Goal: Task Accomplishment & Management: Complete application form

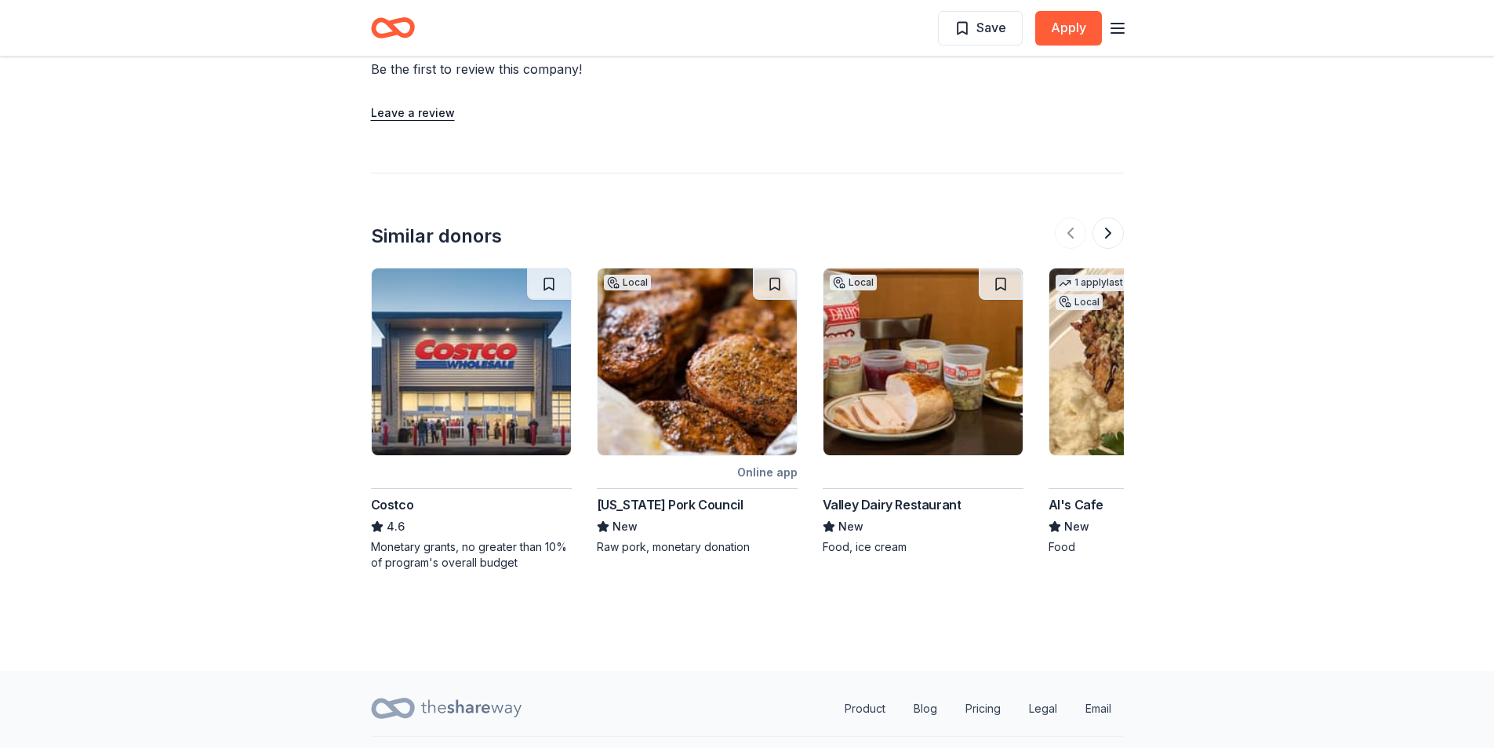
scroll to position [1412, 0]
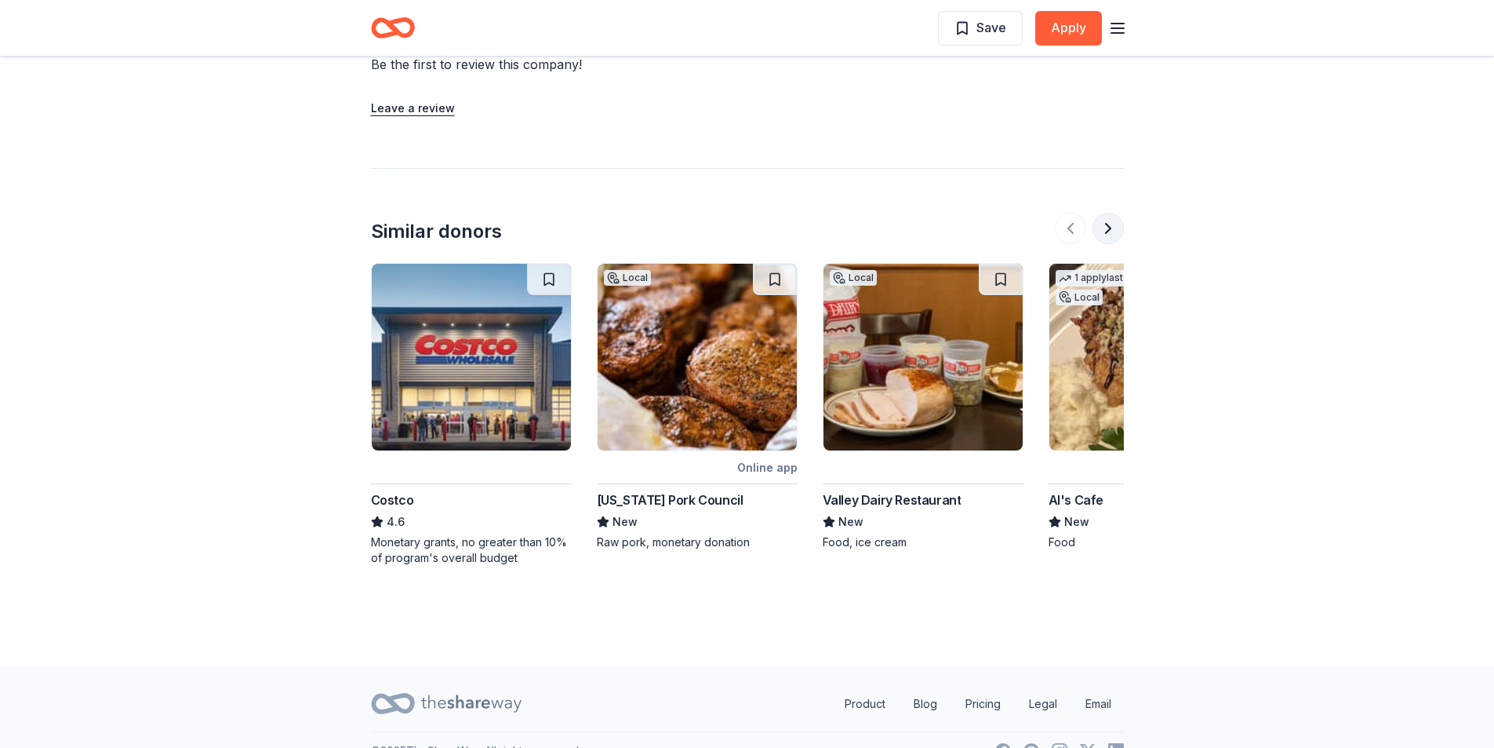
click at [1112, 225] on button at bounding box center [1108, 228] width 31 height 31
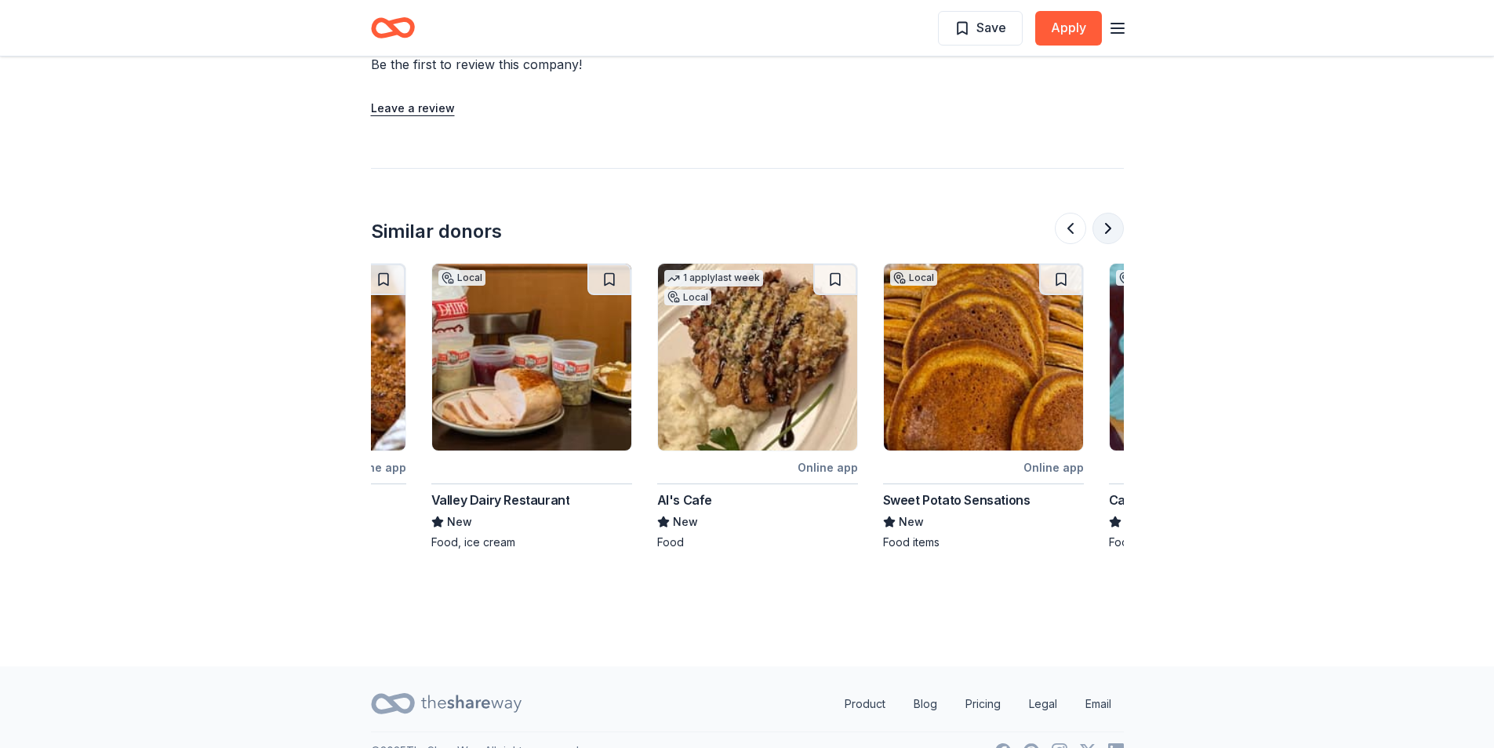
scroll to position [0, 678]
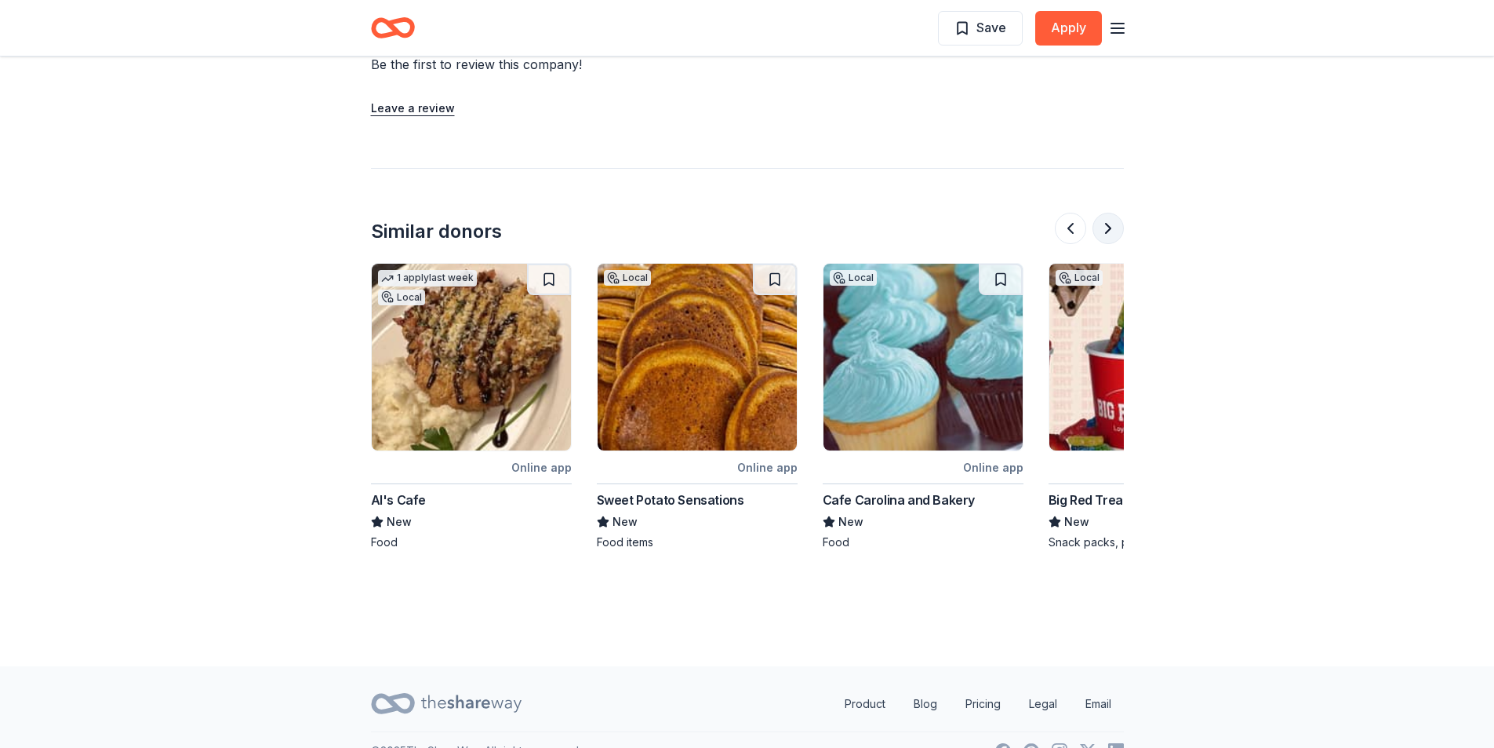
click at [1112, 225] on button at bounding box center [1108, 228] width 31 height 31
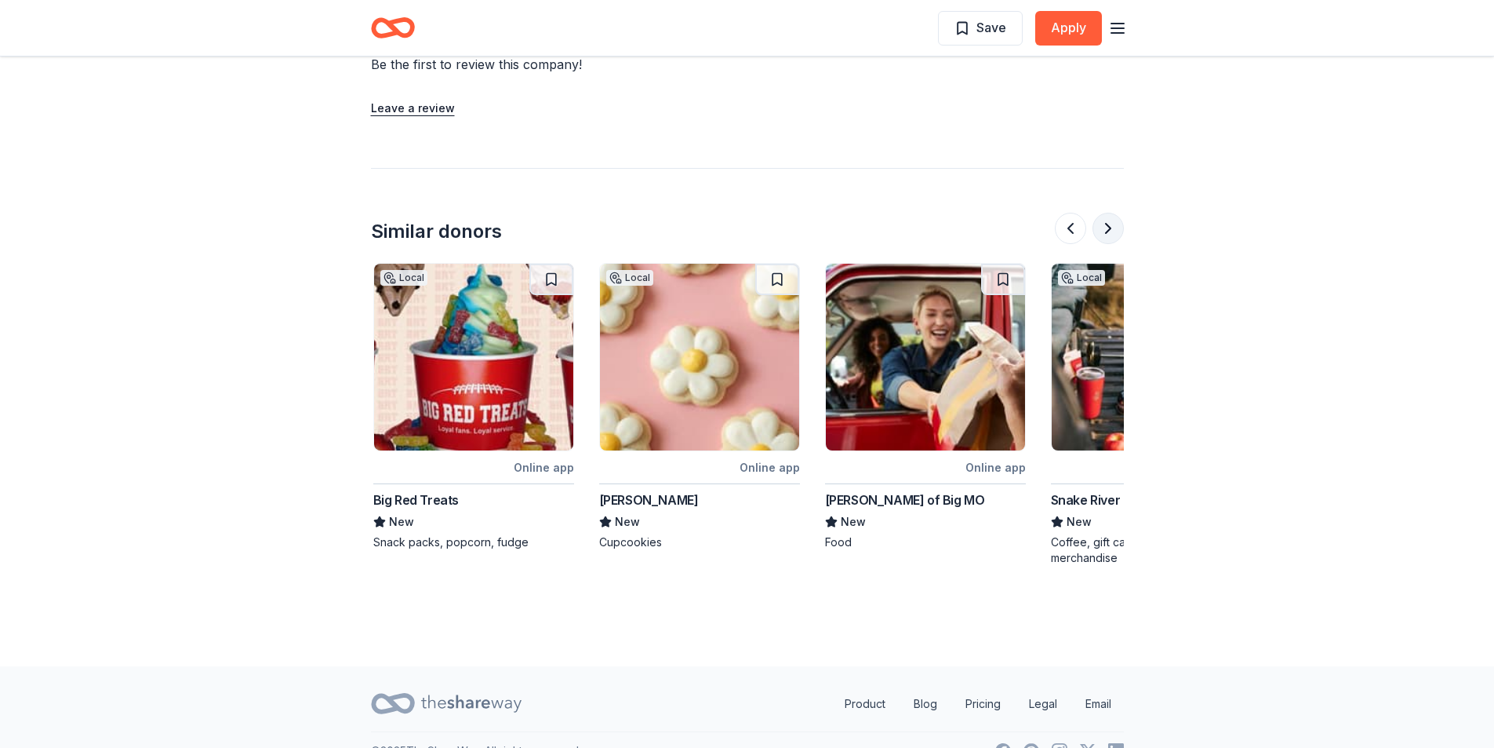
scroll to position [0, 1356]
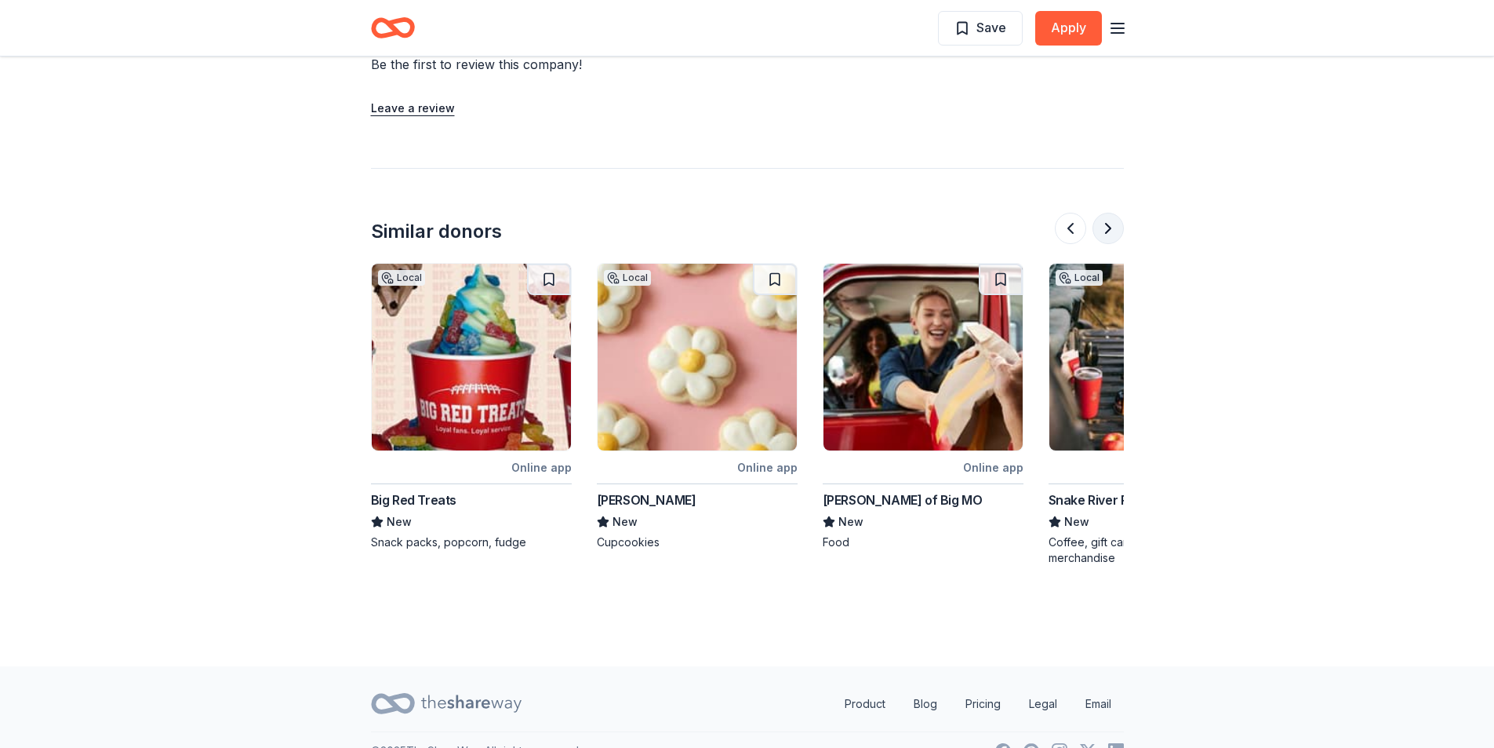
click at [1112, 225] on button at bounding box center [1108, 228] width 31 height 31
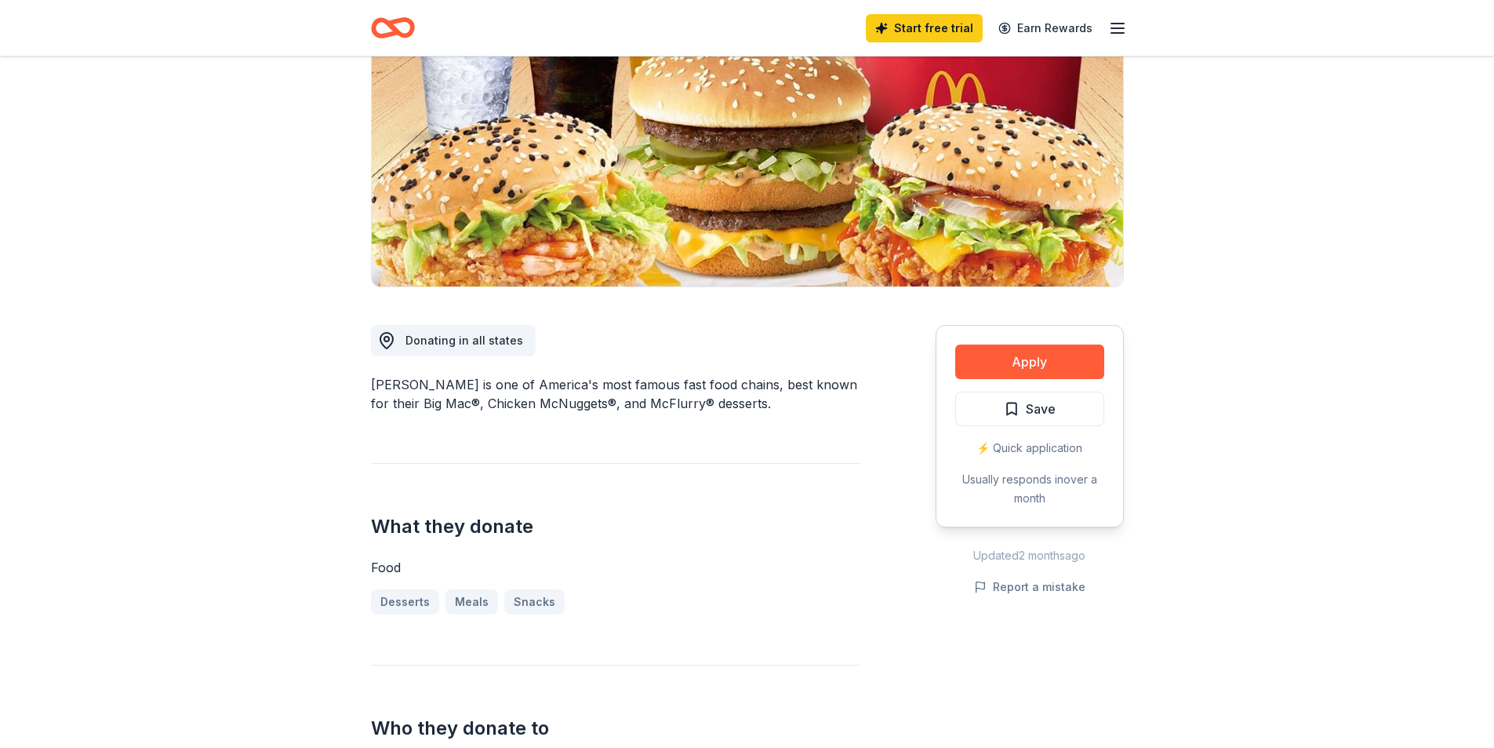
scroll to position [188, 0]
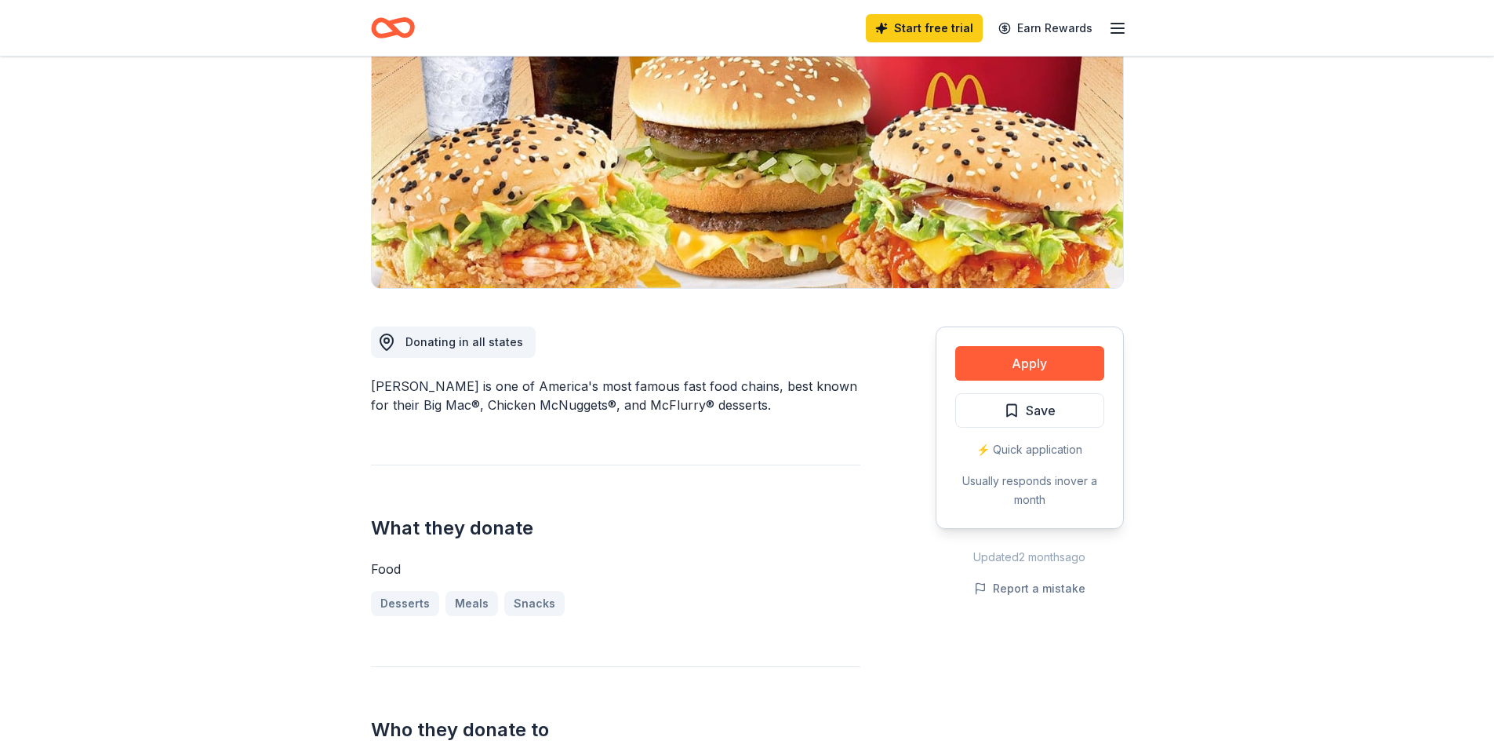
click at [541, 610] on div "Desserts Meals Snacks" at bounding box center [616, 603] width 490 height 25
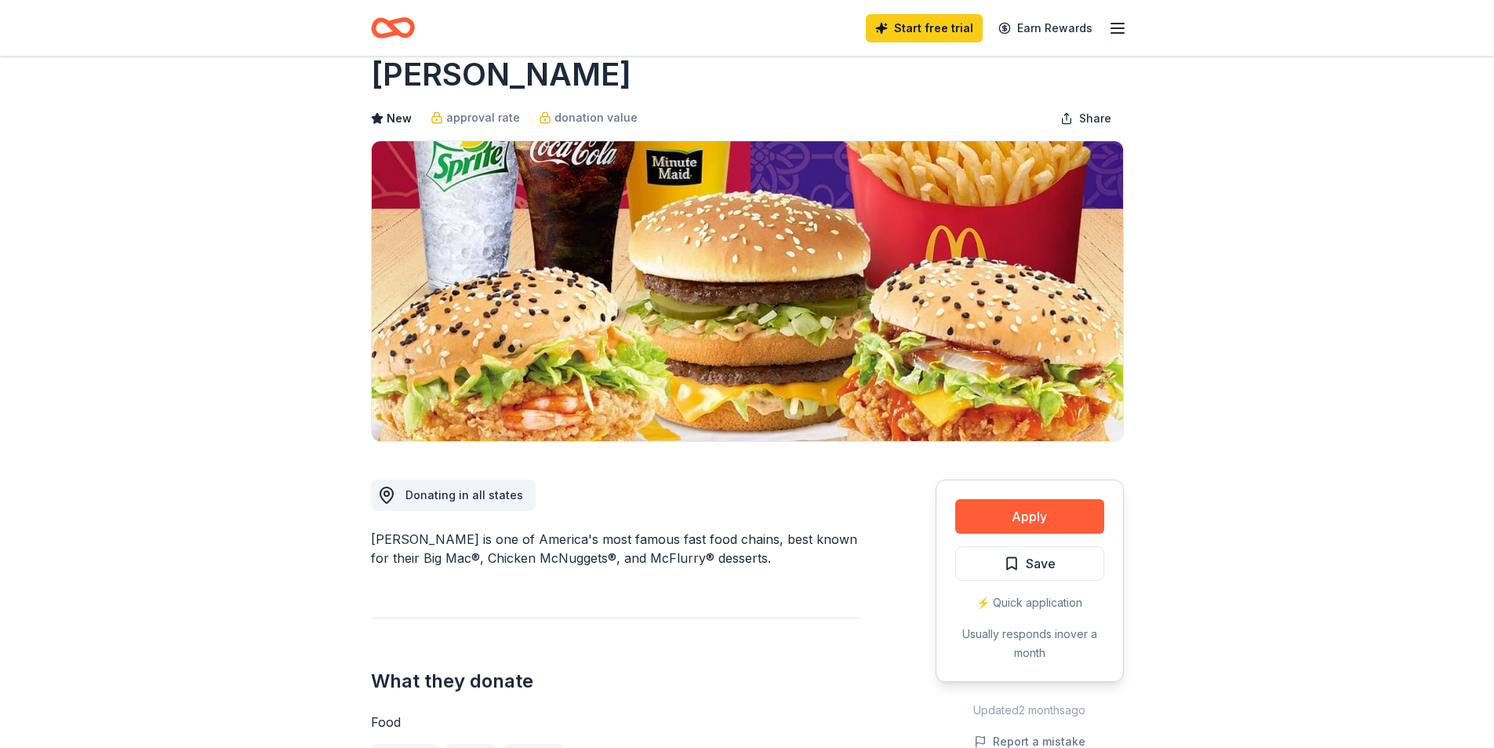
scroll to position [0, 0]
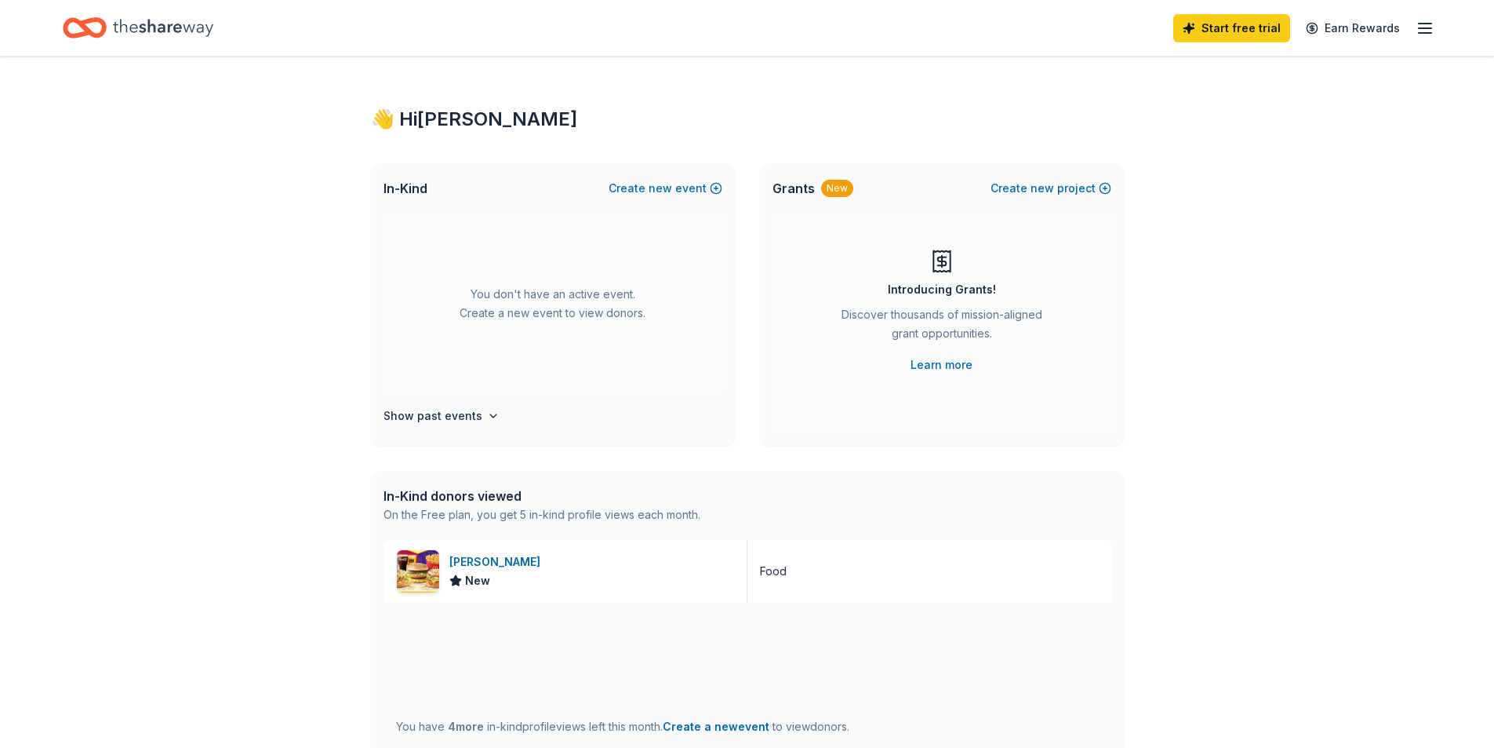
click at [1432, 36] on icon "button" at bounding box center [1425, 28] width 19 height 19
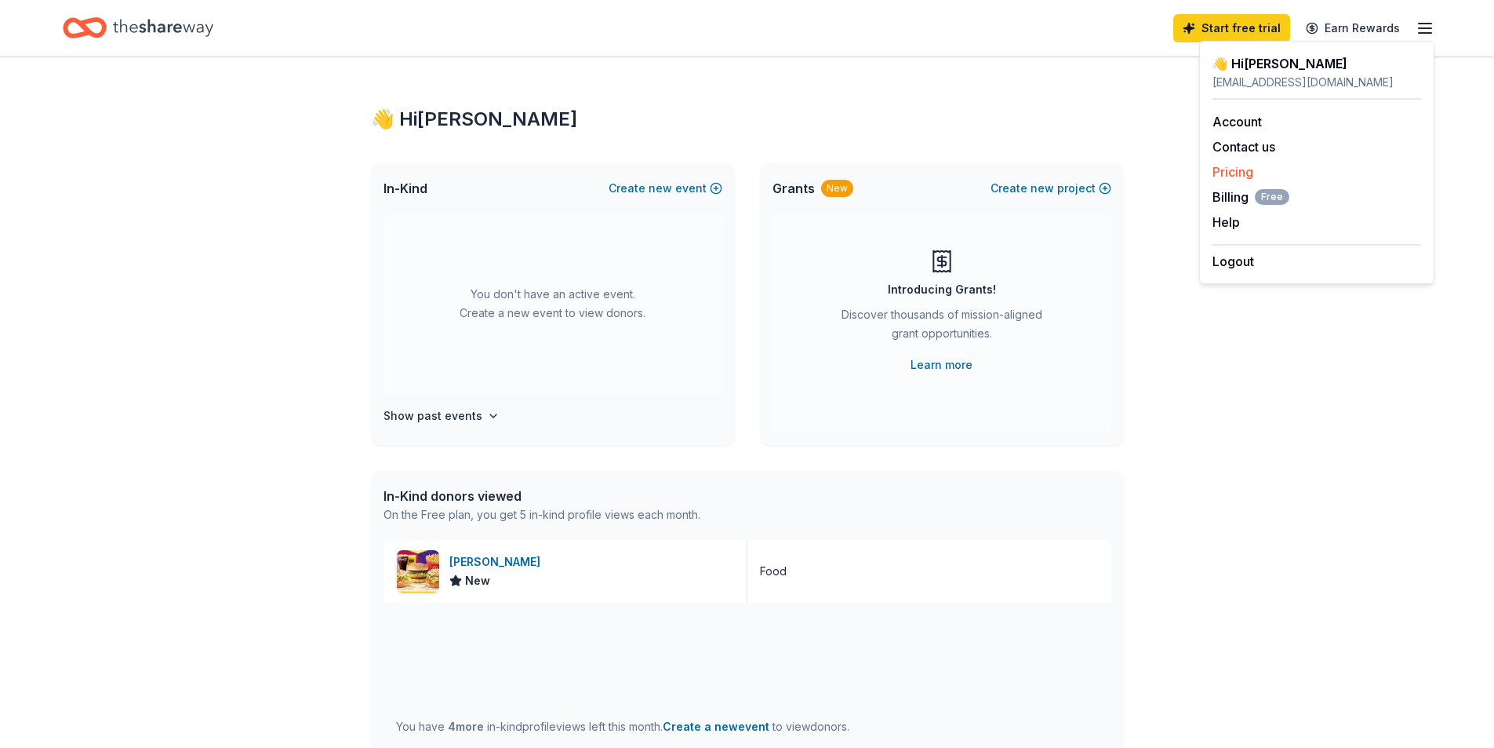
click at [1232, 180] on div "Pricing" at bounding box center [1317, 171] width 209 height 19
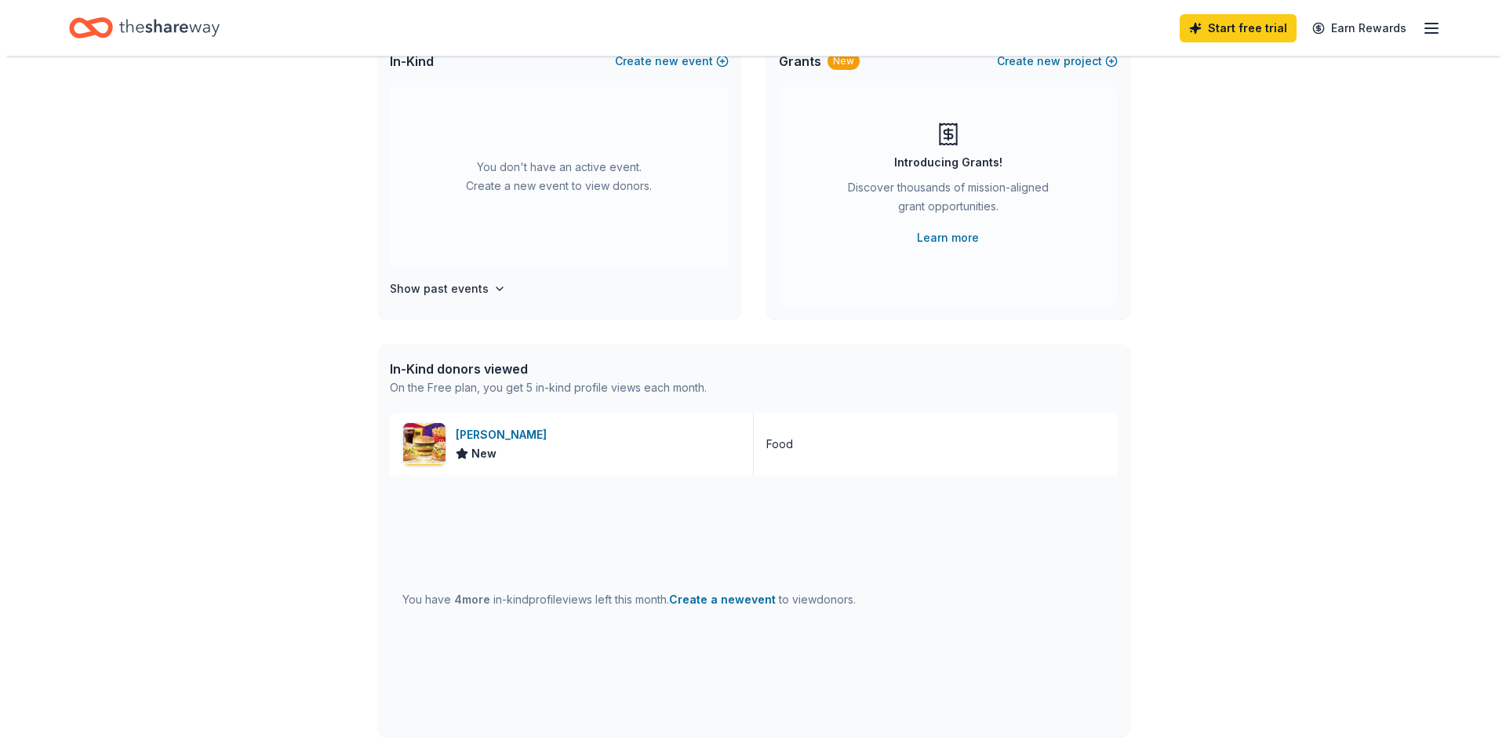
scroll to position [125, 0]
click at [726, 598] on button "Create a new event" at bounding box center [716, 601] width 107 height 19
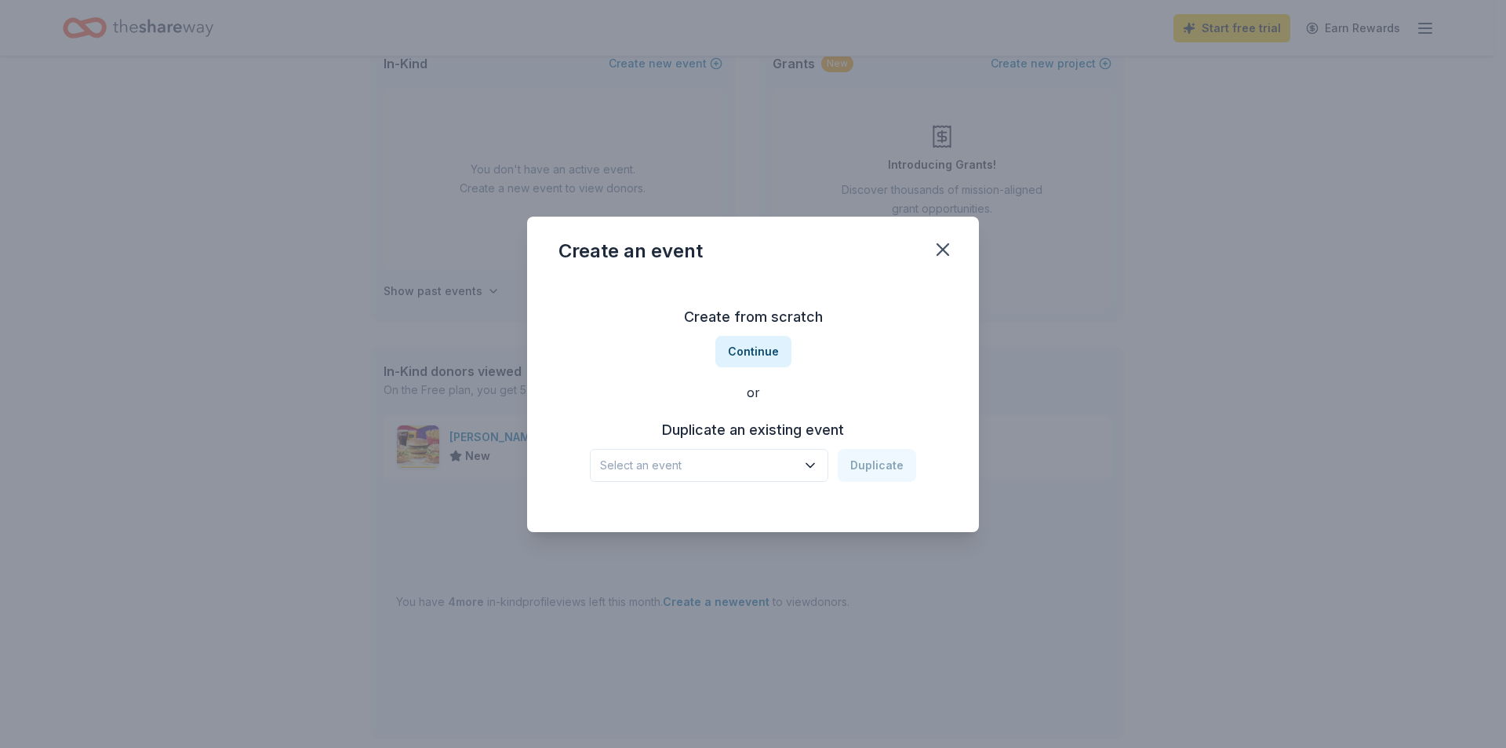
click at [814, 462] on icon "button" at bounding box center [811, 465] width 16 height 16
click at [767, 348] on button "Continue" at bounding box center [753, 351] width 76 height 31
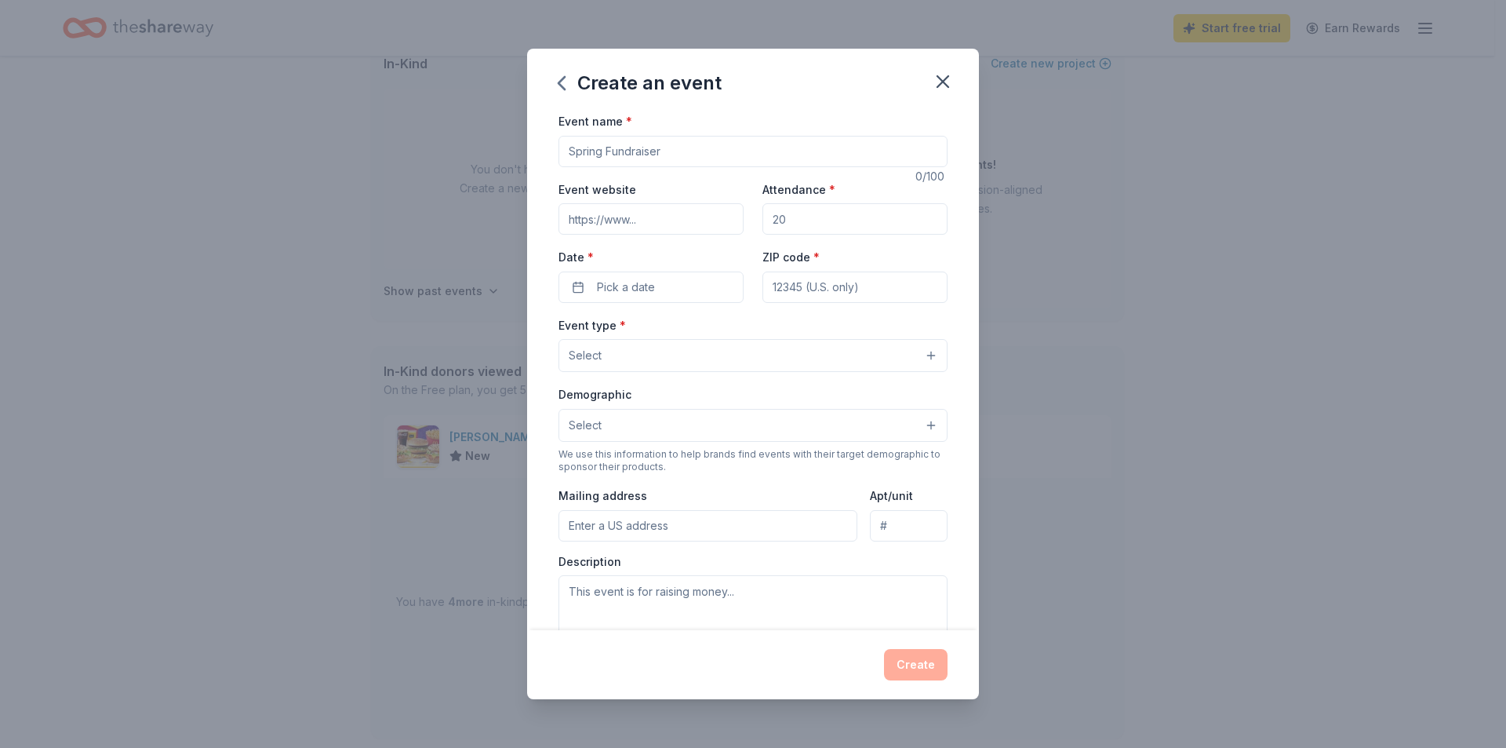
drag, startPoint x: 672, startPoint y: 154, endPoint x: 580, endPoint y: 149, distance: 92.7
click at [580, 149] on input "Event name *" at bounding box center [753, 151] width 389 height 31
type input "World Teacher Day"
click at [664, 218] on input "Event website" at bounding box center [651, 218] width 185 height 31
paste input "[URL][PERSON_NAME][DOMAIN_NAME]"
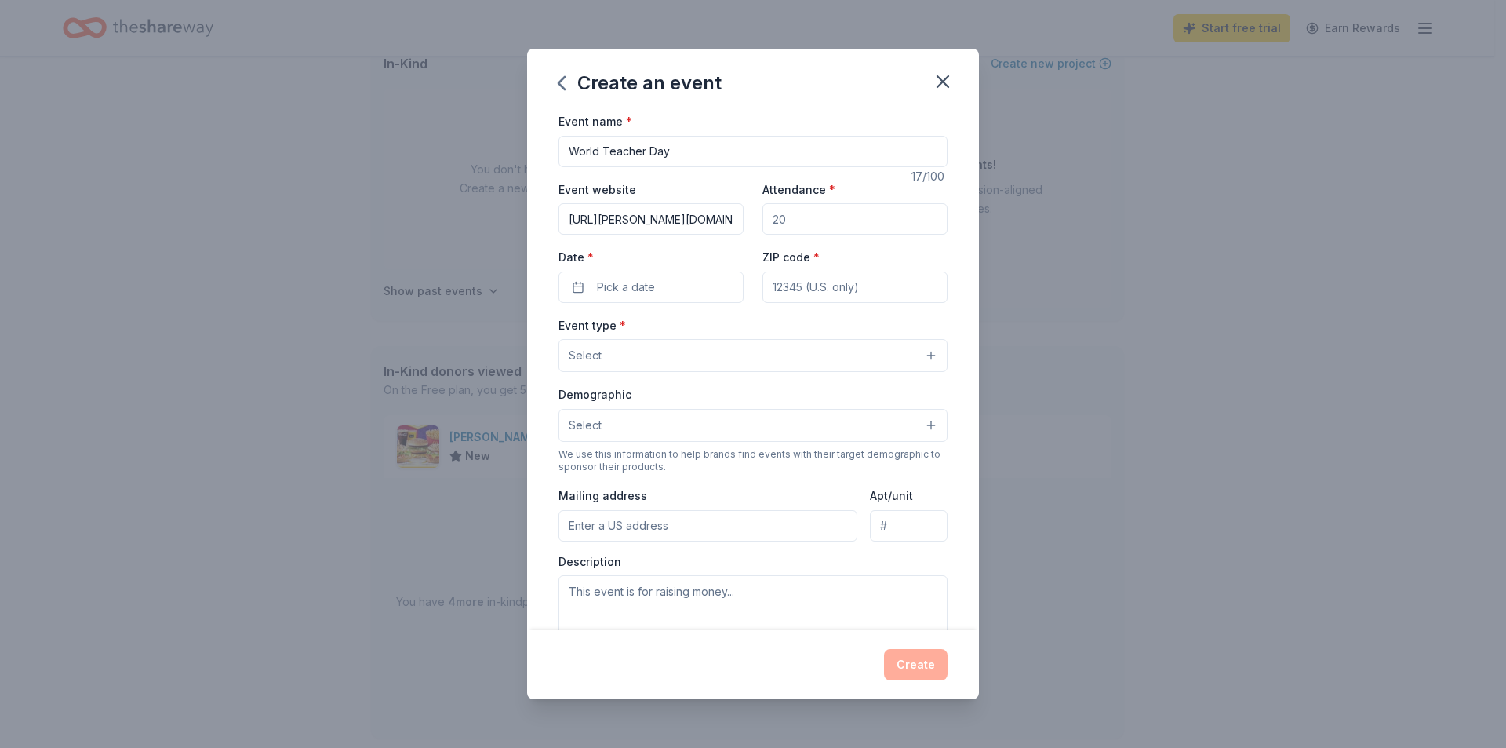
scroll to position [0, 16]
type input "[URL][PERSON_NAME][DOMAIN_NAME]"
drag, startPoint x: 792, startPoint y: 215, endPoint x: 766, endPoint y: 218, distance: 25.3
click at [766, 218] on input "Attendance *" at bounding box center [855, 218] width 185 height 31
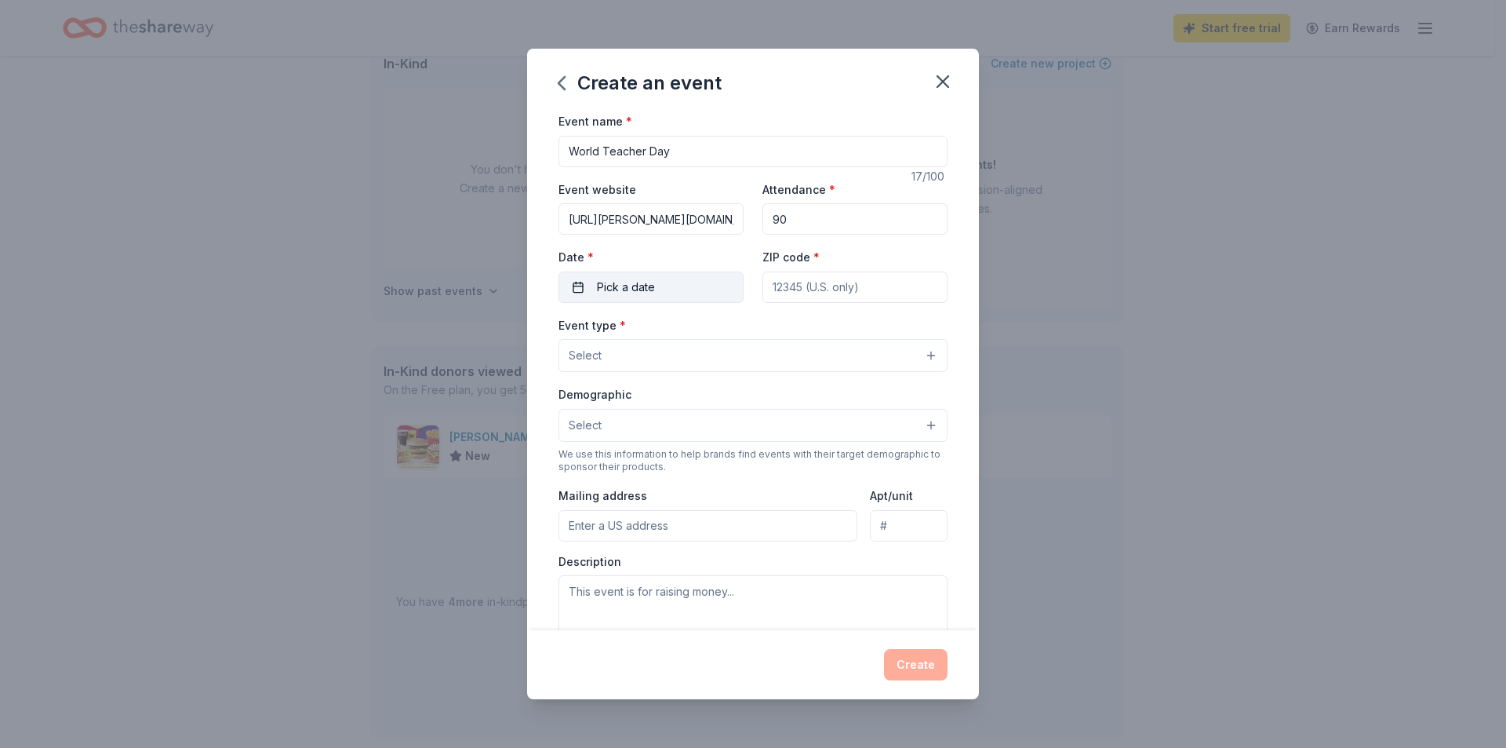
type input "90"
click at [671, 292] on button "Pick a date" at bounding box center [651, 286] width 185 height 31
click at [735, 329] on button "Go to next month" at bounding box center [733, 329] width 22 height 22
click at [681, 388] on button "2" at bounding box center [676, 387] width 28 height 28
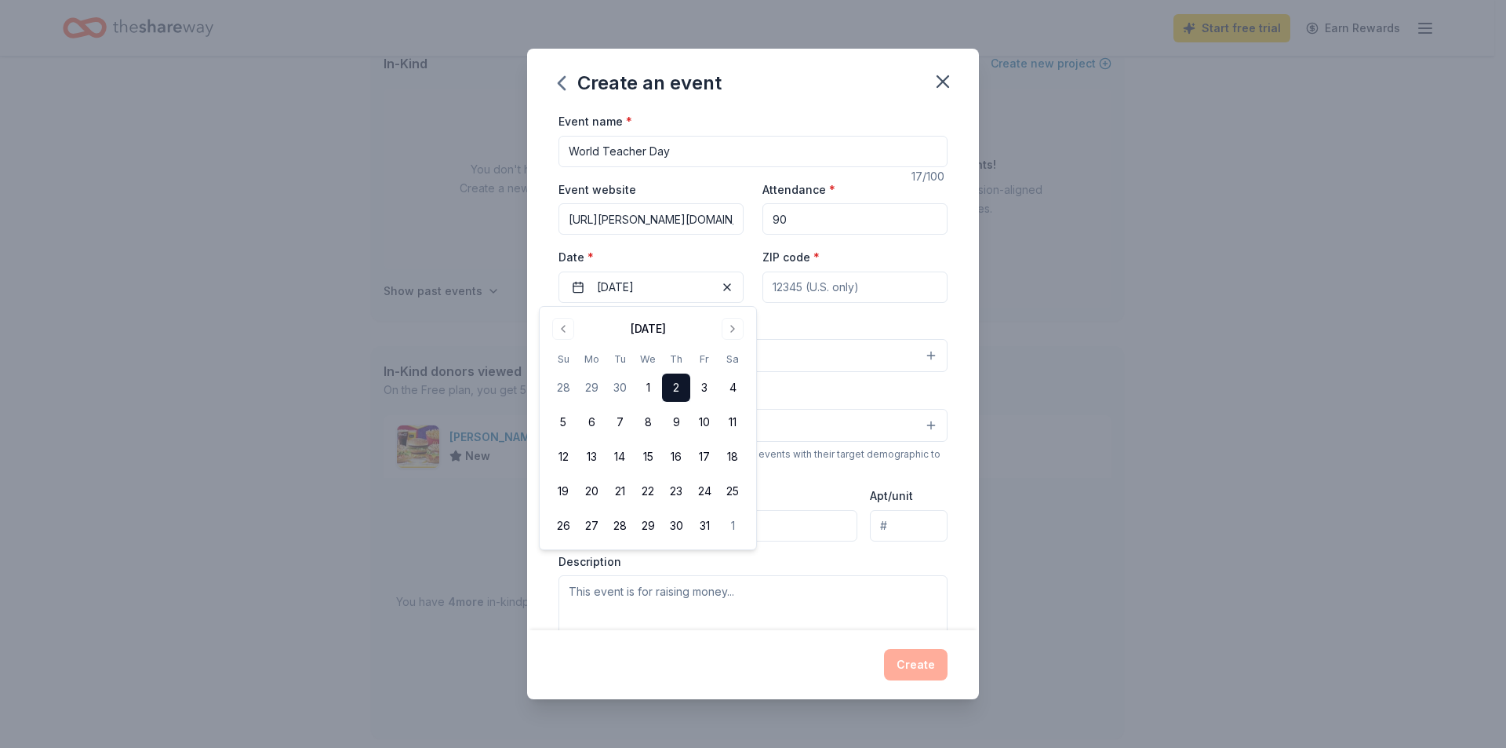
click at [846, 291] on input "ZIP code *" at bounding box center [855, 286] width 185 height 31
type input "77075"
click at [624, 369] on button "Select" at bounding box center [753, 355] width 389 height 33
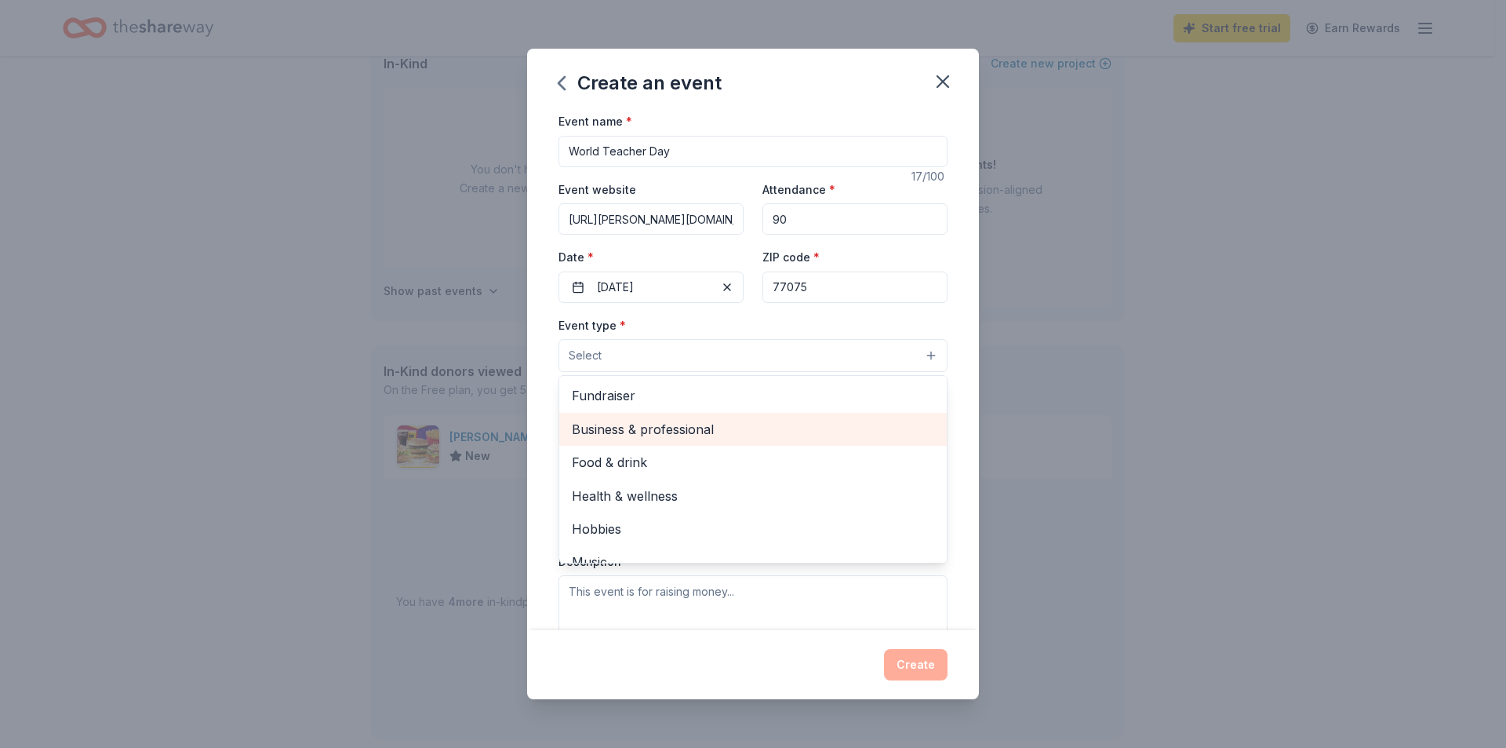
click at [731, 435] on span "Business & professional" at bounding box center [753, 429] width 362 height 20
click at [647, 432] on span "Food & drink" at bounding box center [753, 430] width 362 height 20
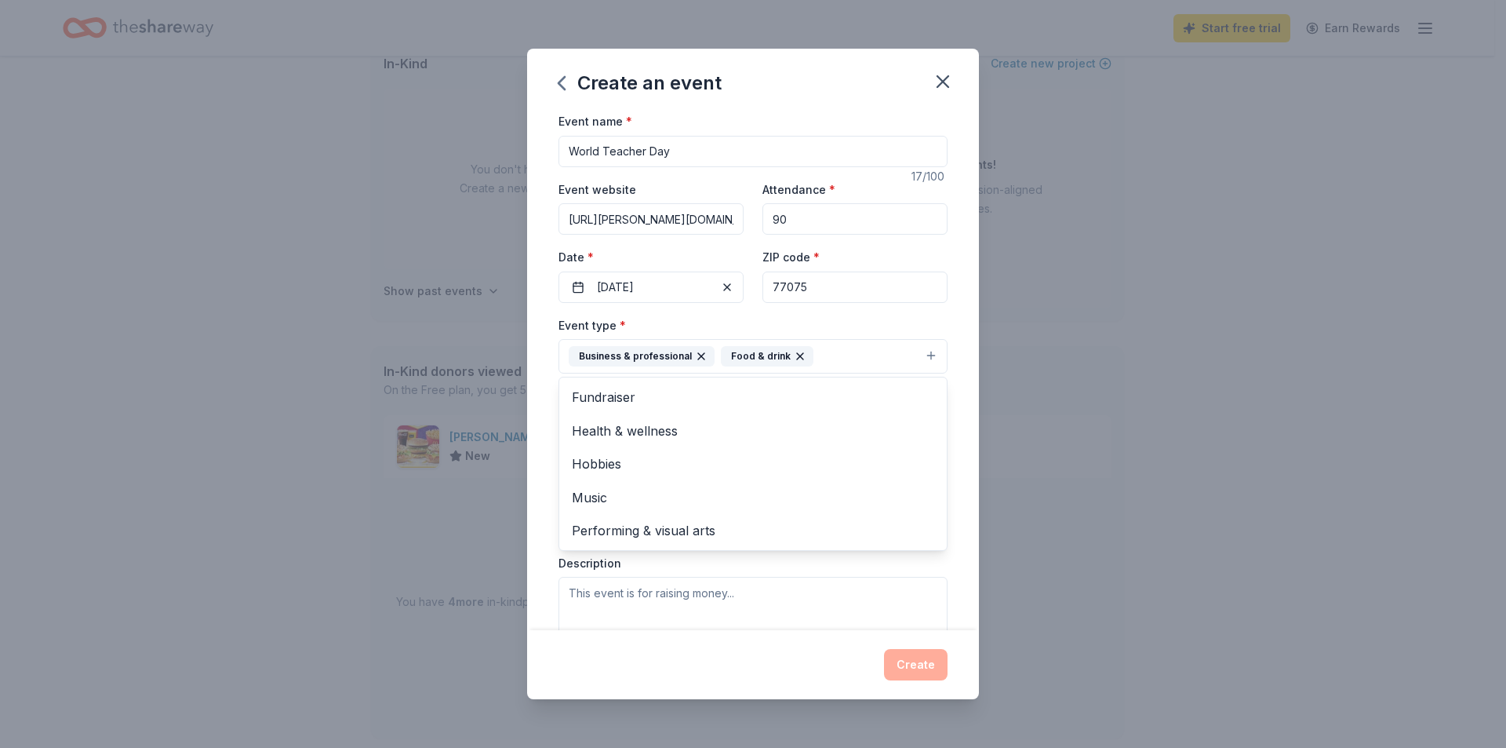
click at [960, 366] on div "Event name * World Teacher Day 17 /100 Event website [URL][PERSON_NAME][DOMAIN_…" at bounding box center [753, 370] width 452 height 519
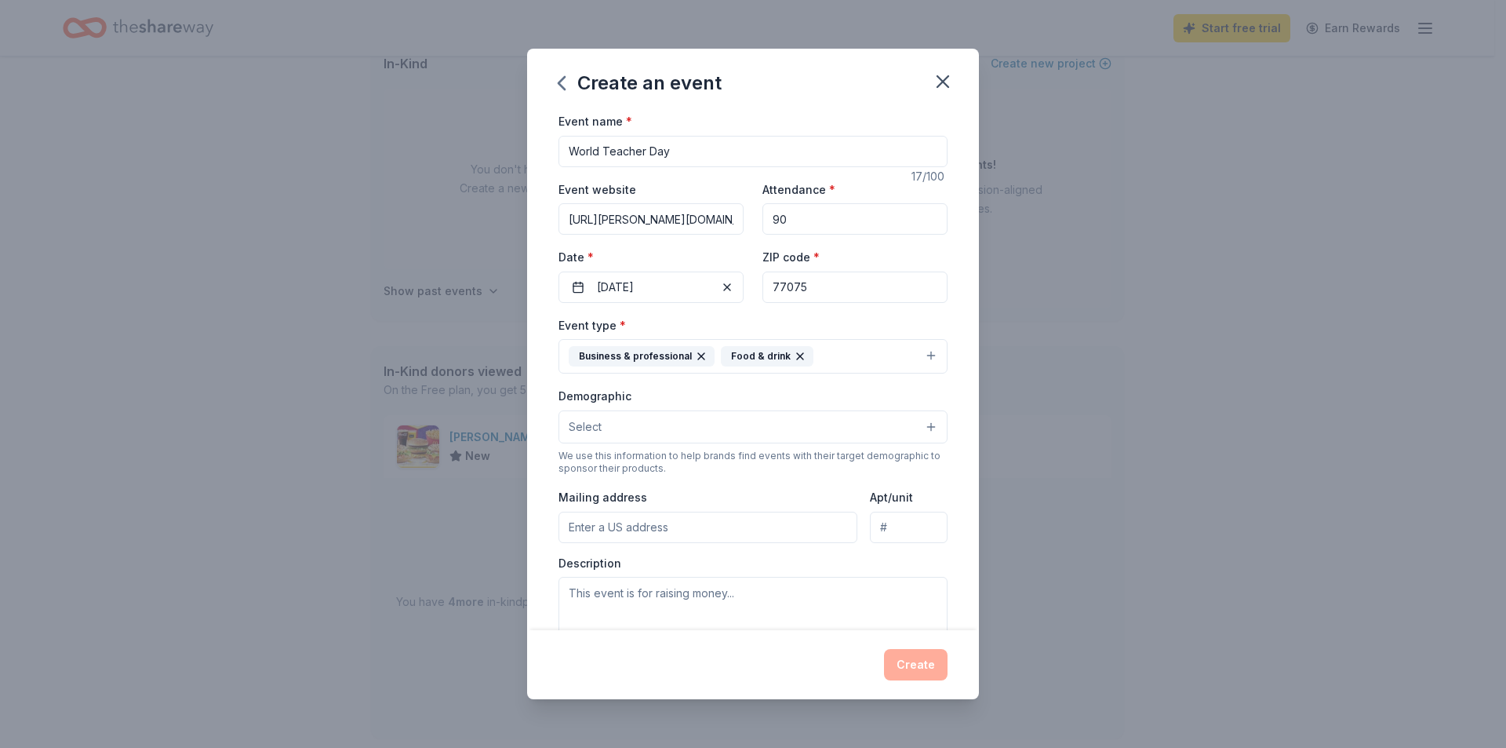
click at [917, 430] on button "Select" at bounding box center [753, 426] width 389 height 33
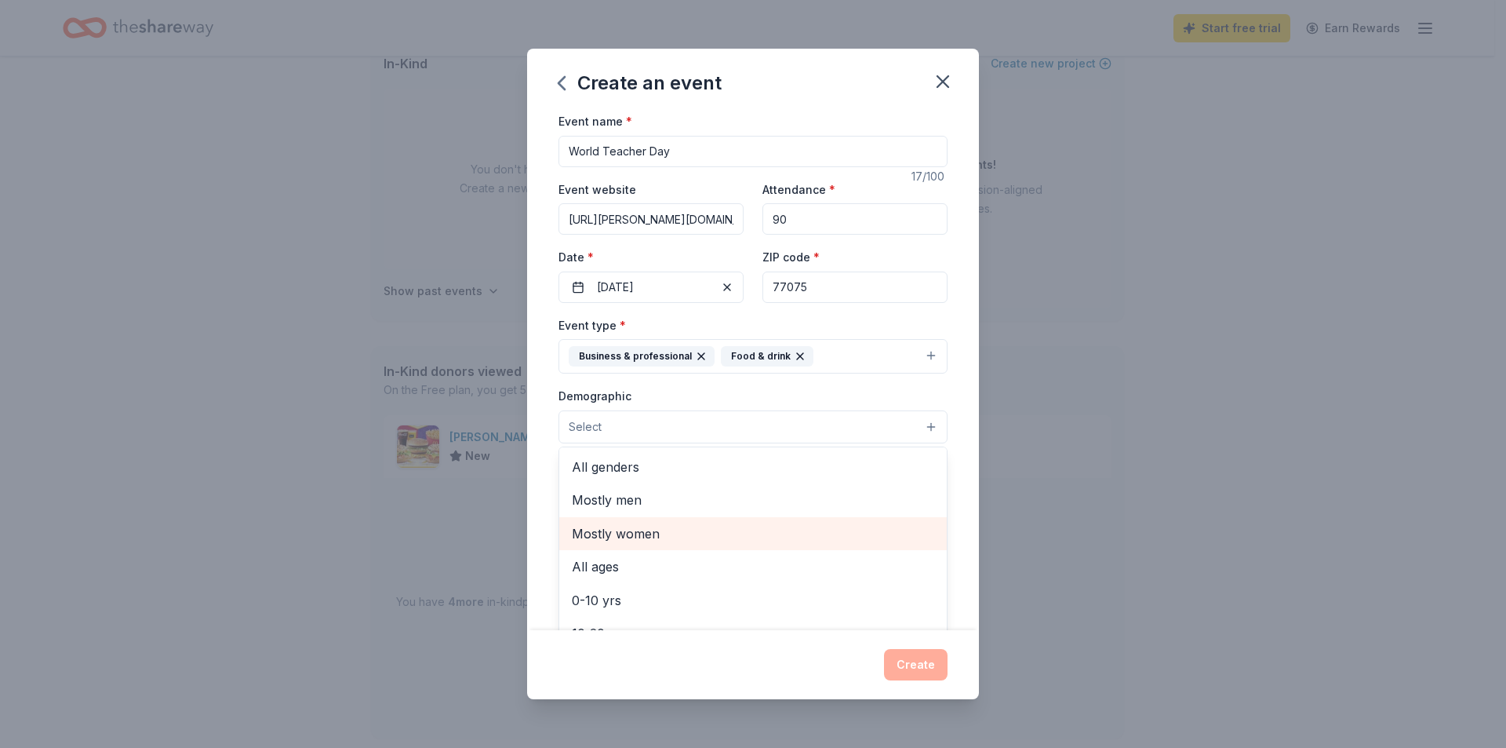
click at [856, 541] on span "Mostly women" at bounding box center [753, 533] width 362 height 20
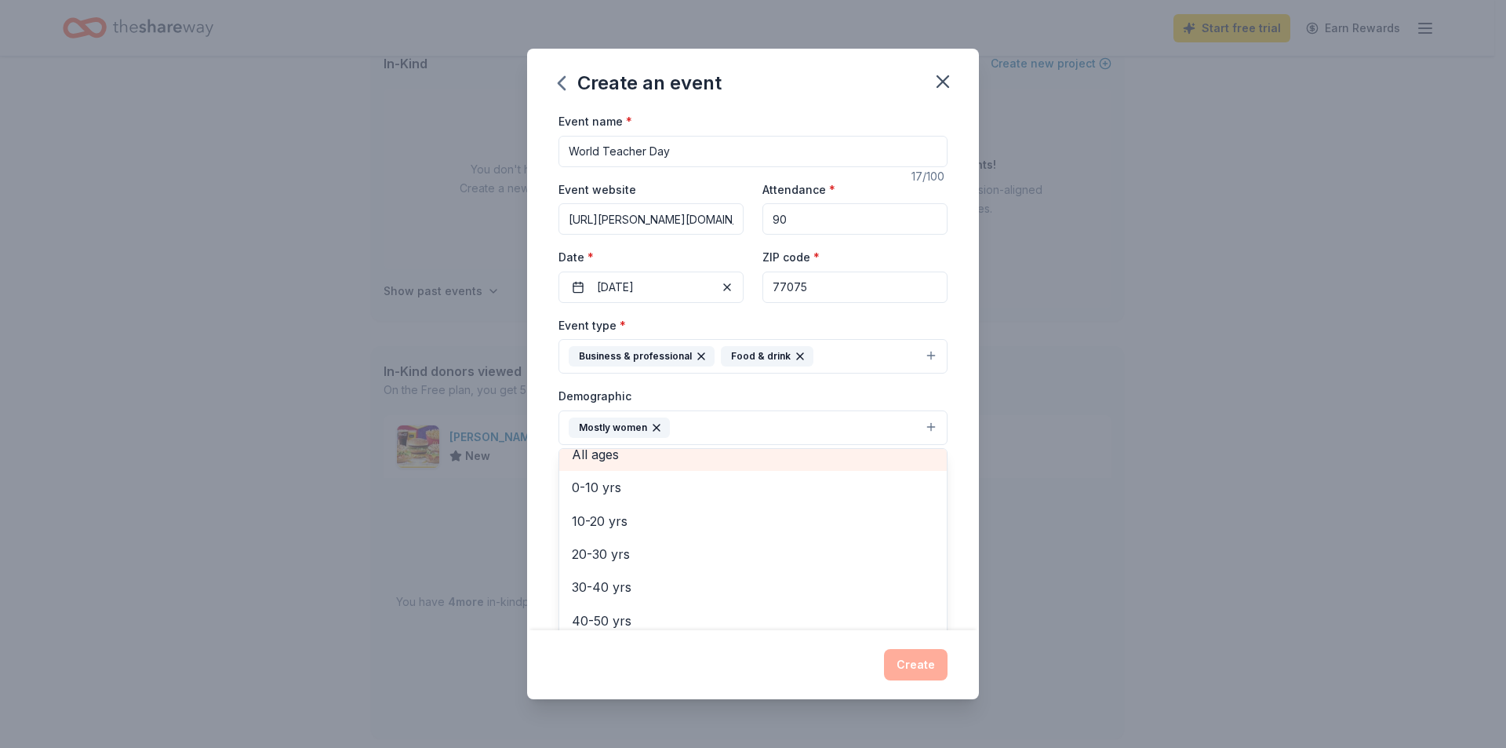
scroll to position [157, 0]
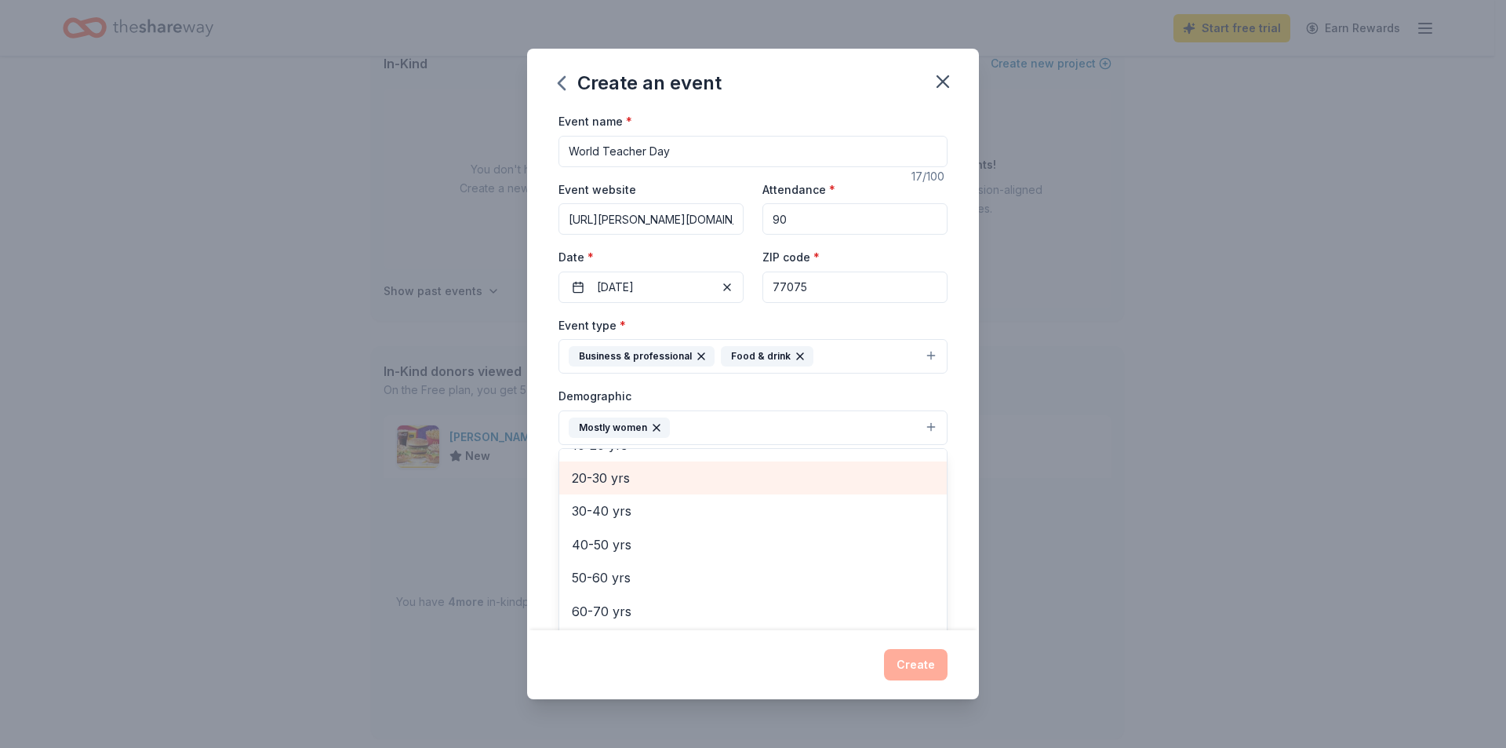
click at [646, 477] on span "20-30 yrs" at bounding box center [753, 478] width 362 height 20
click at [630, 486] on span "30-40 yrs" at bounding box center [753, 478] width 362 height 20
click at [630, 486] on span "40-50 yrs" at bounding box center [753, 482] width 362 height 20
click at [628, 487] on div "0-10 yrs" at bounding box center [753, 475] width 388 height 33
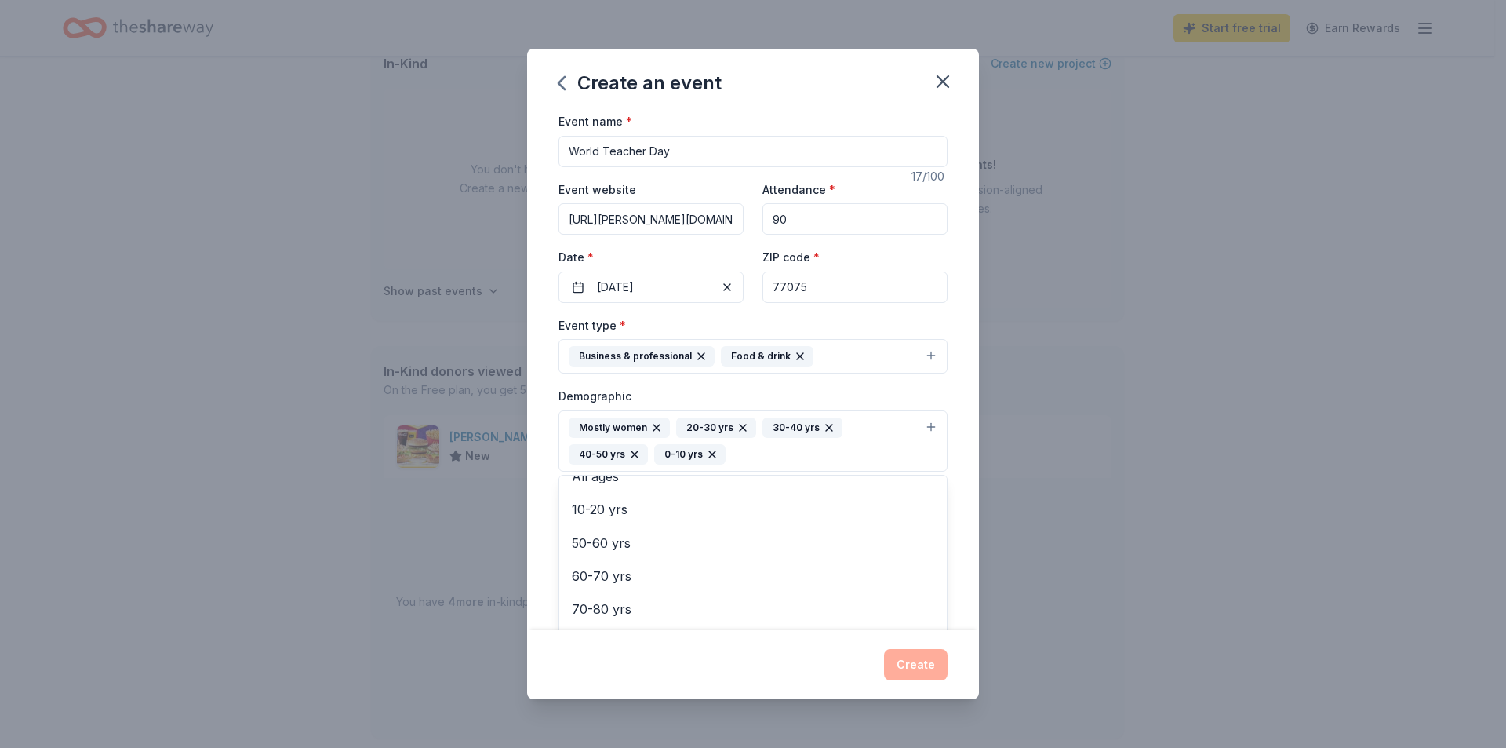
click at [709, 455] on icon "button" at bounding box center [712, 454] width 13 height 13
click at [680, 455] on div "Mostly women 20-30 yrs 30-40 yrs 40-50 yrs" at bounding box center [744, 440] width 350 height 47
click at [668, 549] on span "50-60 yrs" at bounding box center [753, 542] width 362 height 20
click at [956, 537] on div "Event name * World Teacher Day 17 /100 Event website [URL][PERSON_NAME][DOMAIN_…" at bounding box center [753, 370] width 452 height 519
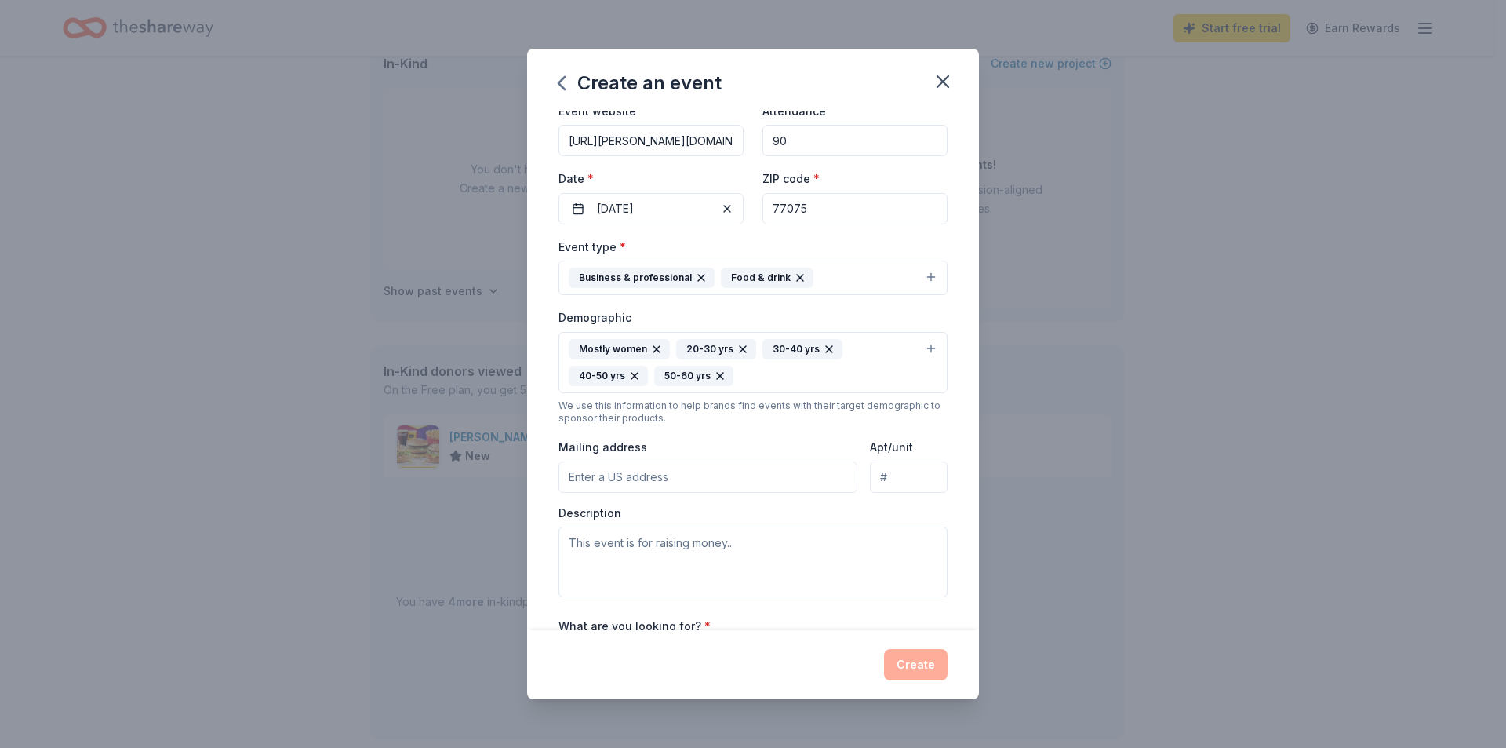
paste input "[STREET_ADDRESS]"
type input "[STREET_ADDRESS]"
click at [617, 541] on textarea at bounding box center [753, 561] width 389 height 71
type textarea "O"
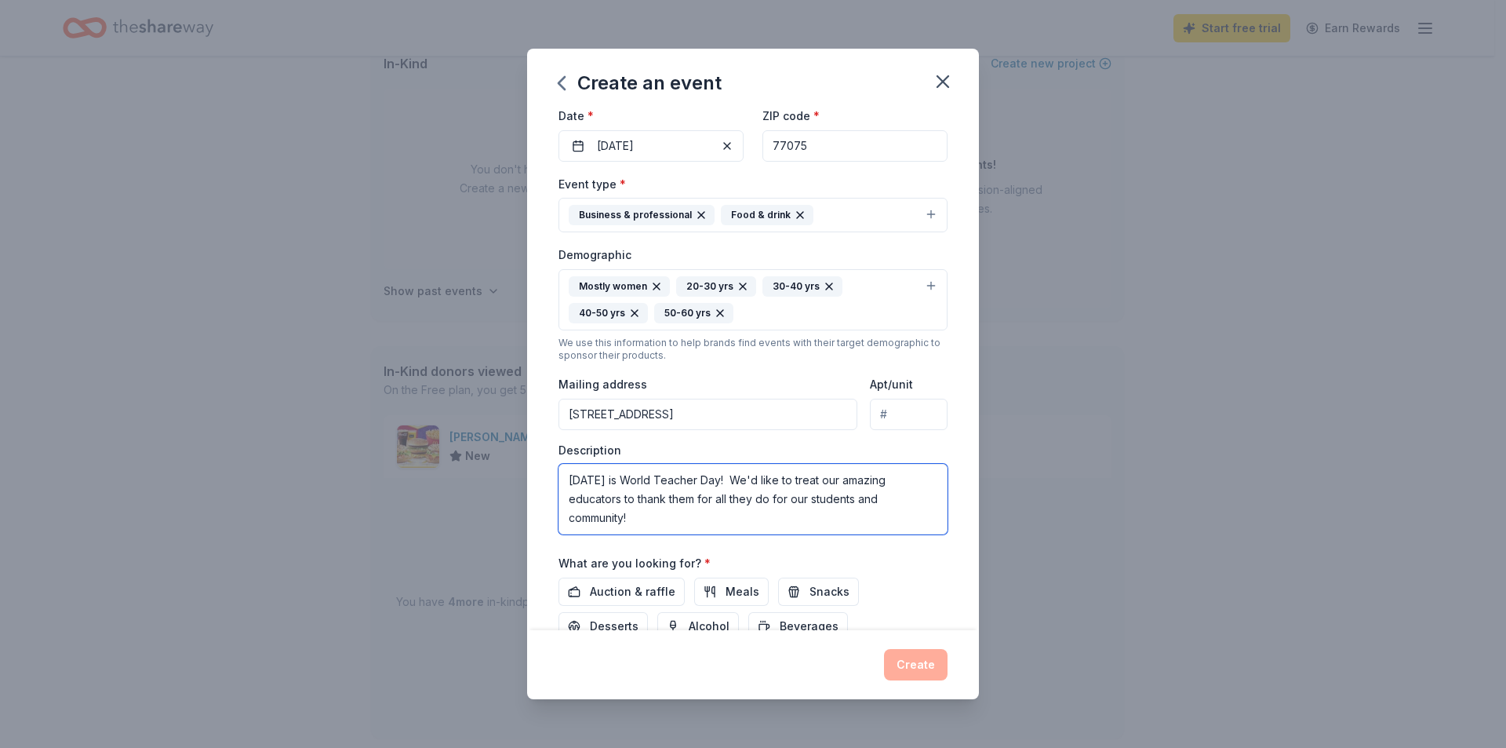
scroll to position [235, 0]
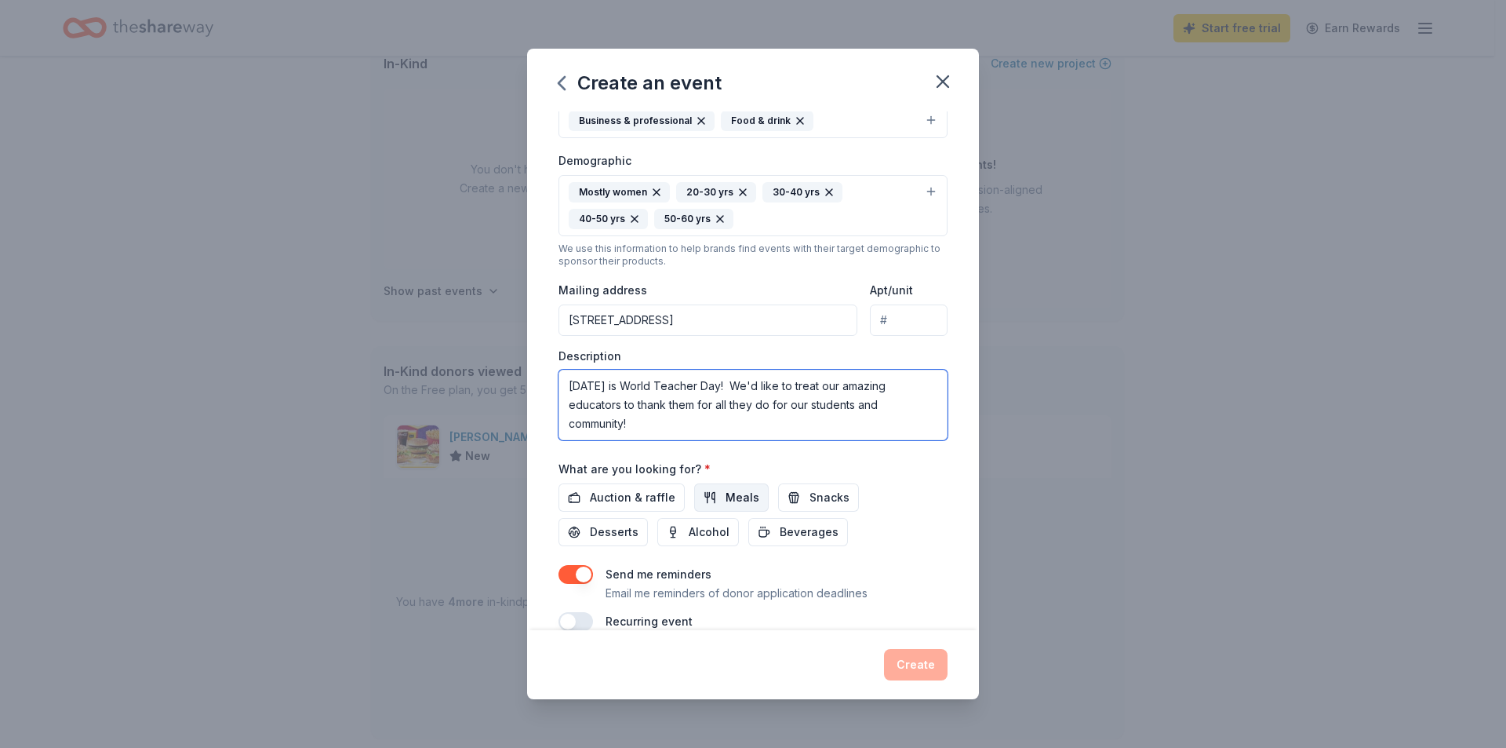
type textarea "[DATE] is World Teacher Day! We'd like to treat our amazing educators to thank …"
click at [726, 502] on span "Meals" at bounding box center [743, 497] width 34 height 19
click at [799, 504] on button "Snacks" at bounding box center [818, 497] width 81 height 28
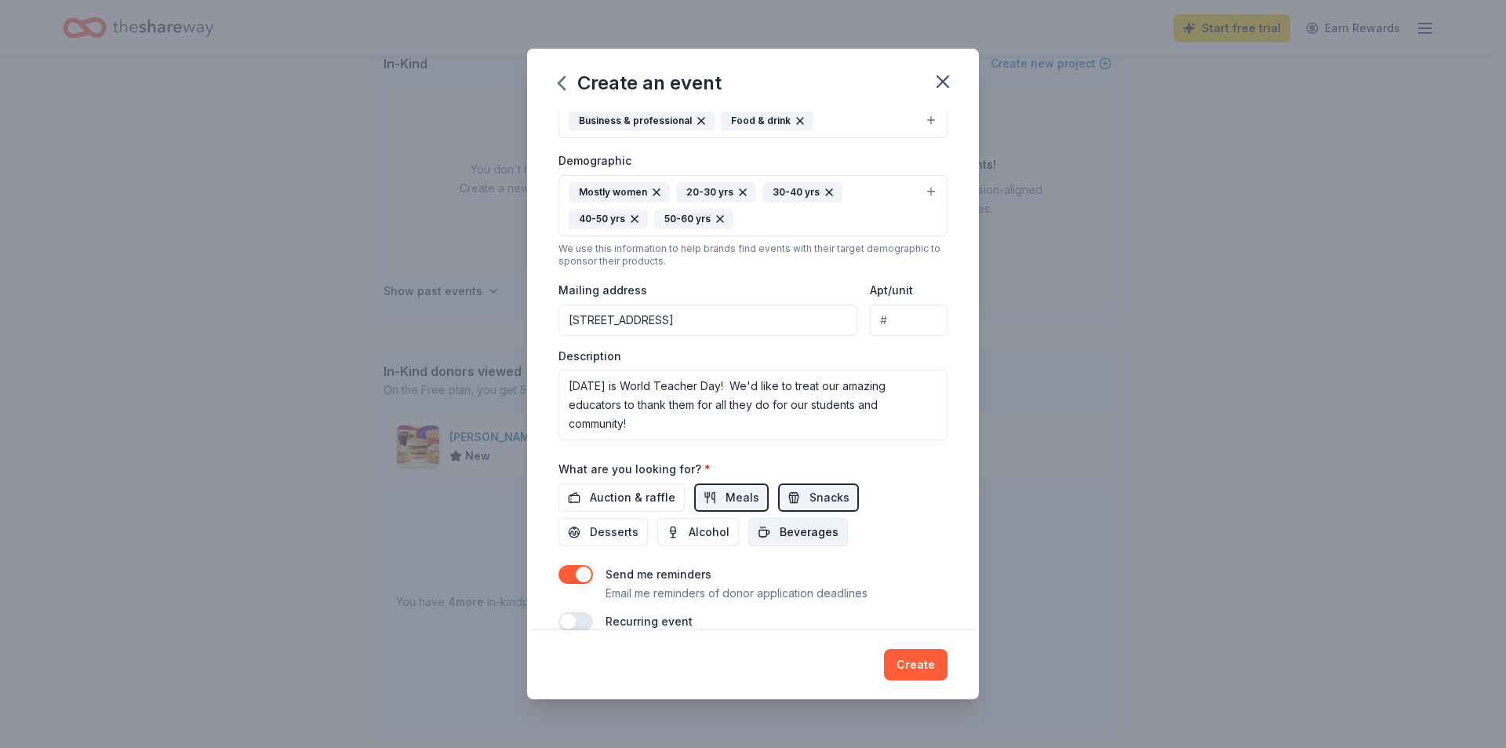
click at [814, 535] on span "Beverages" at bounding box center [809, 531] width 59 height 19
click at [624, 534] on span "Desserts" at bounding box center [614, 531] width 49 height 19
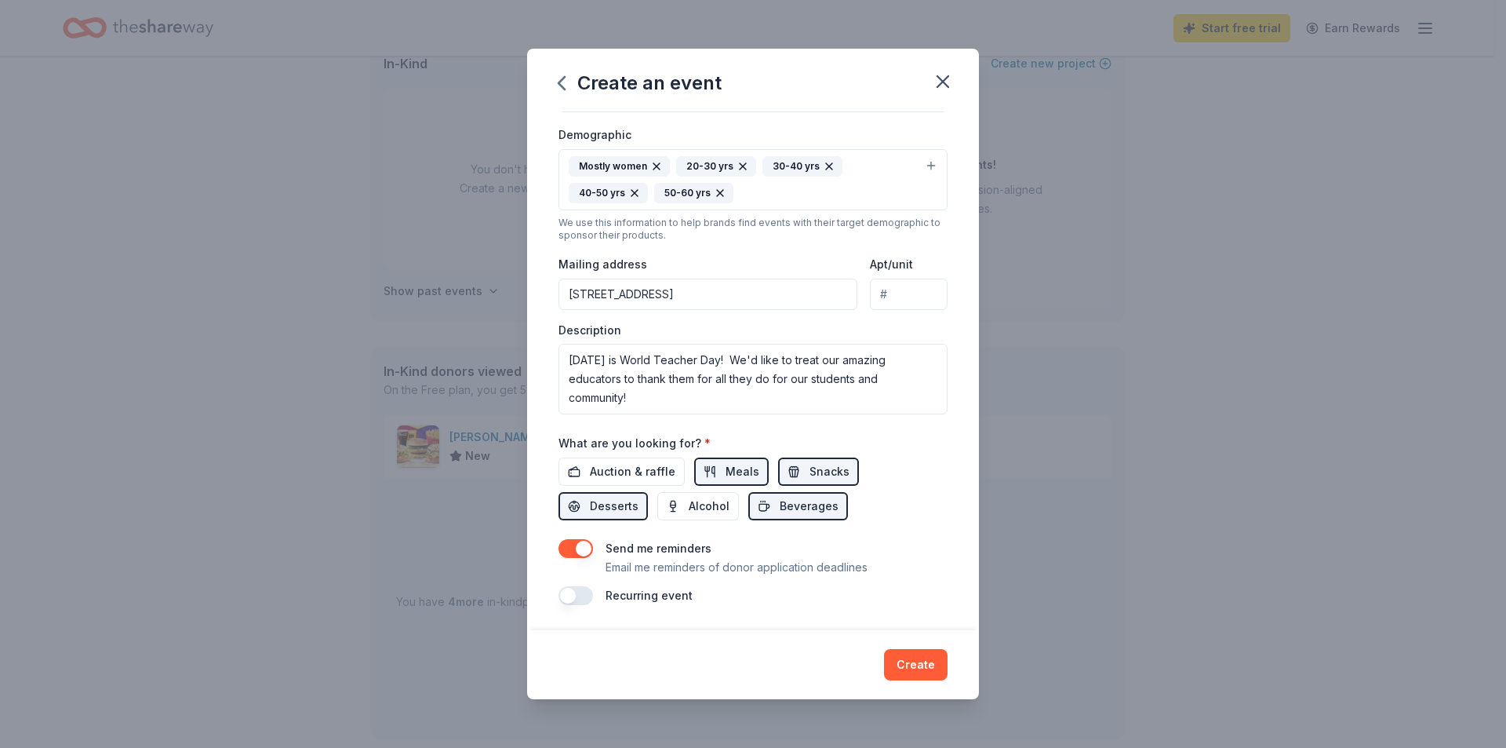
click at [568, 595] on button "button" at bounding box center [576, 595] width 35 height 19
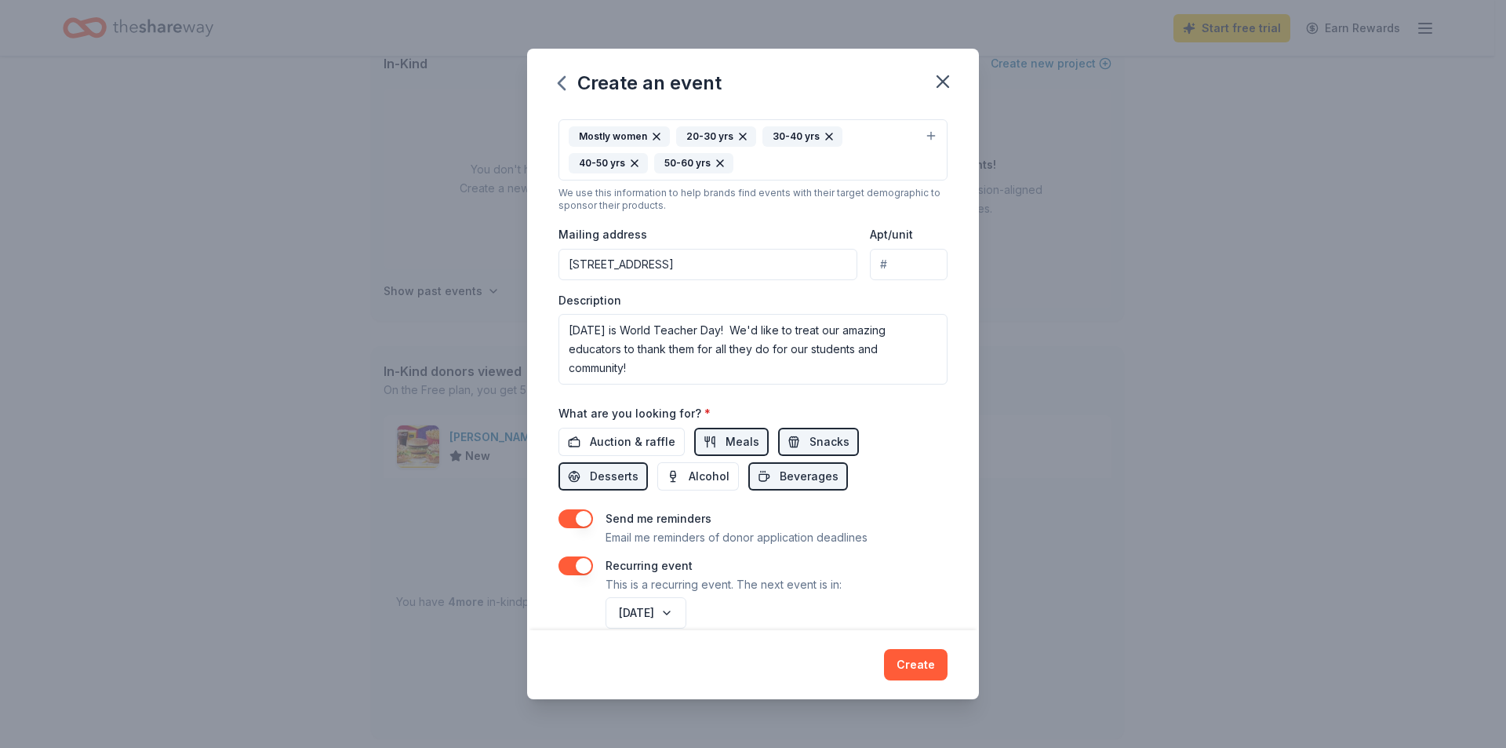
scroll to position [318, 0]
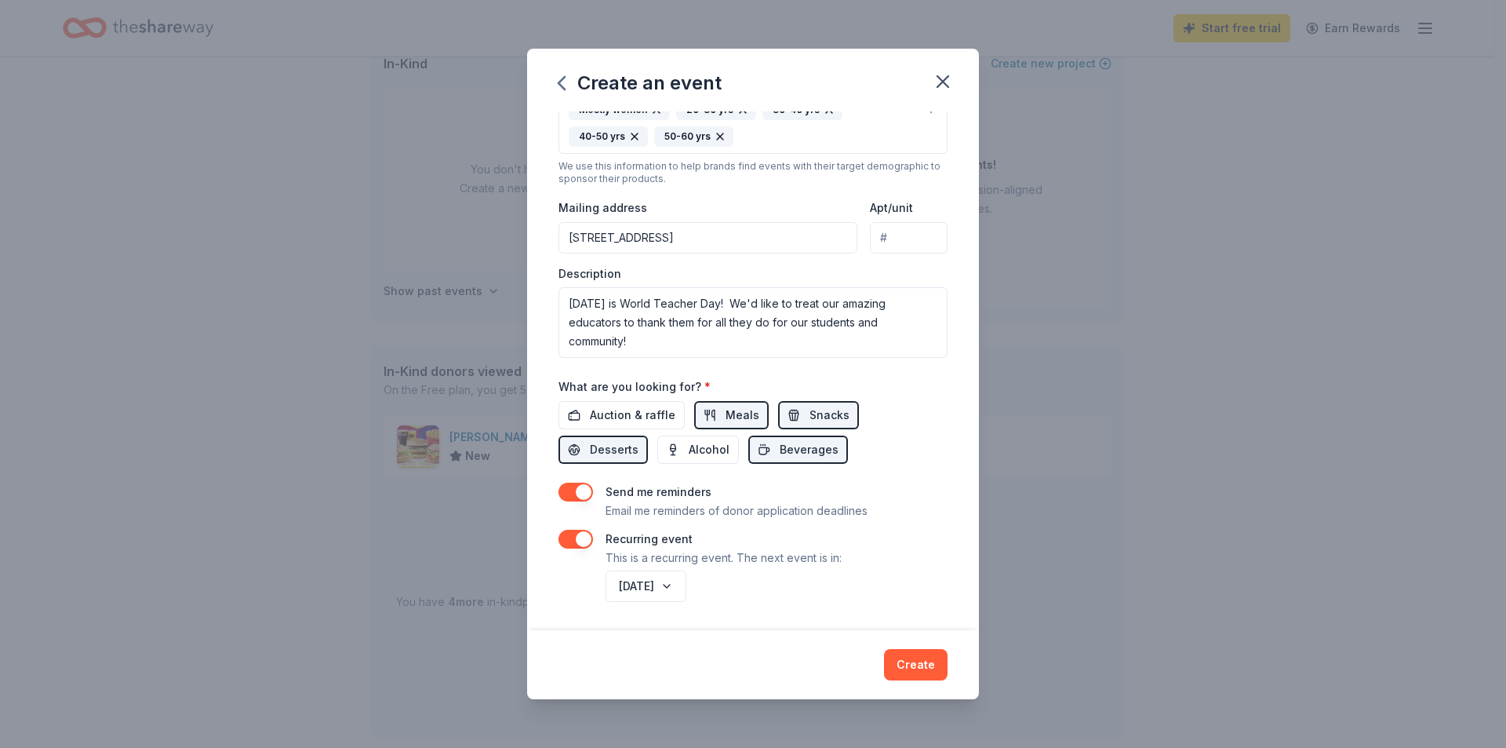
click at [581, 536] on button "button" at bounding box center [576, 539] width 35 height 19
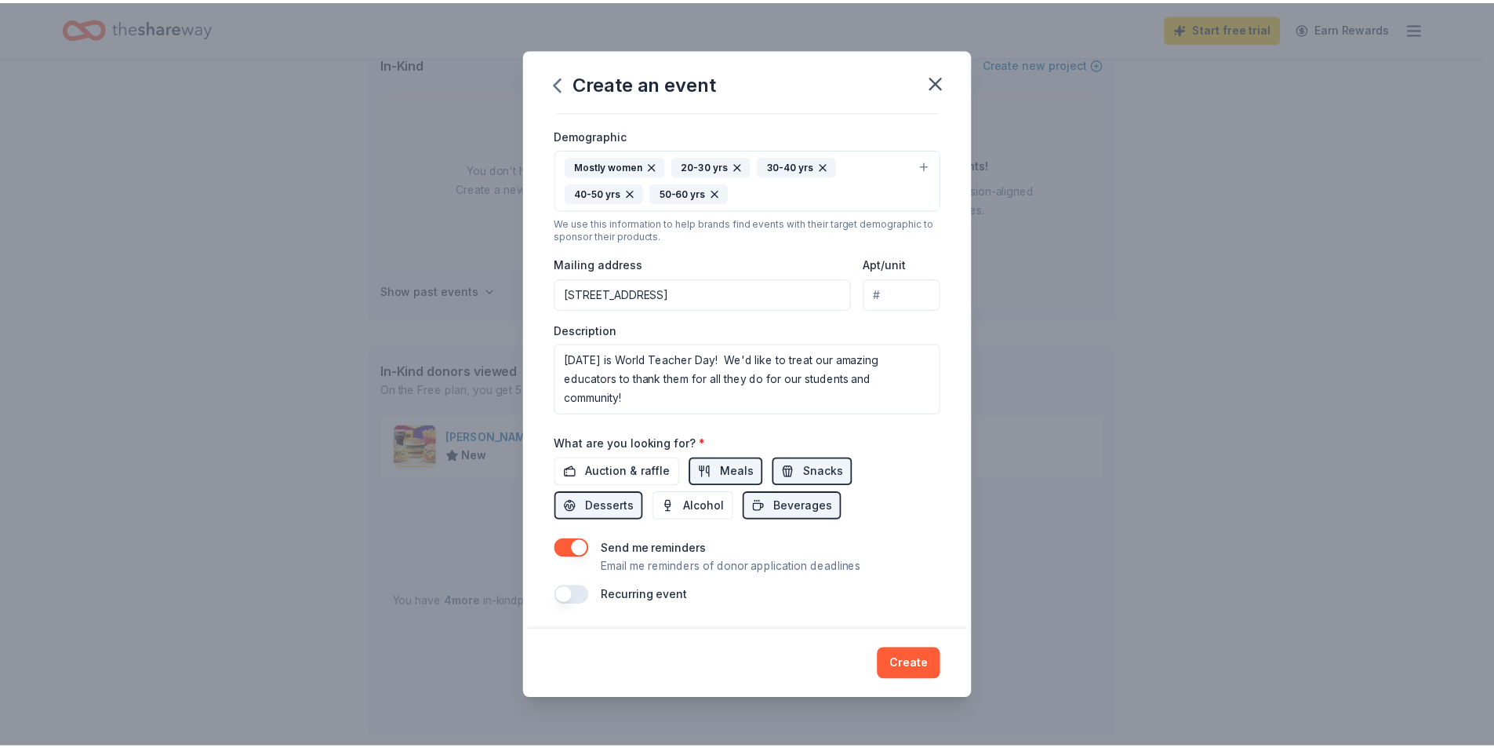
scroll to position [261, 0]
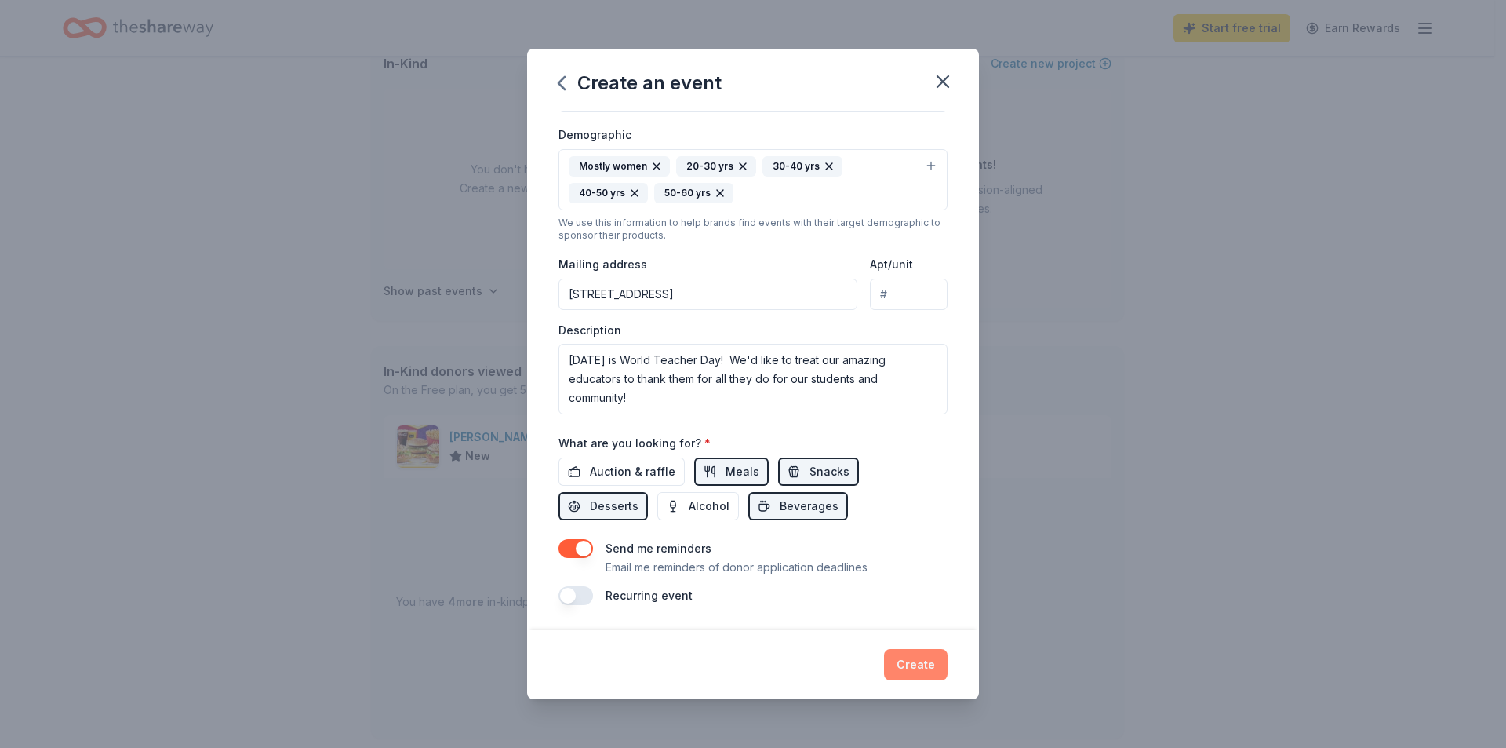
click at [925, 661] on button "Create" at bounding box center [916, 664] width 64 height 31
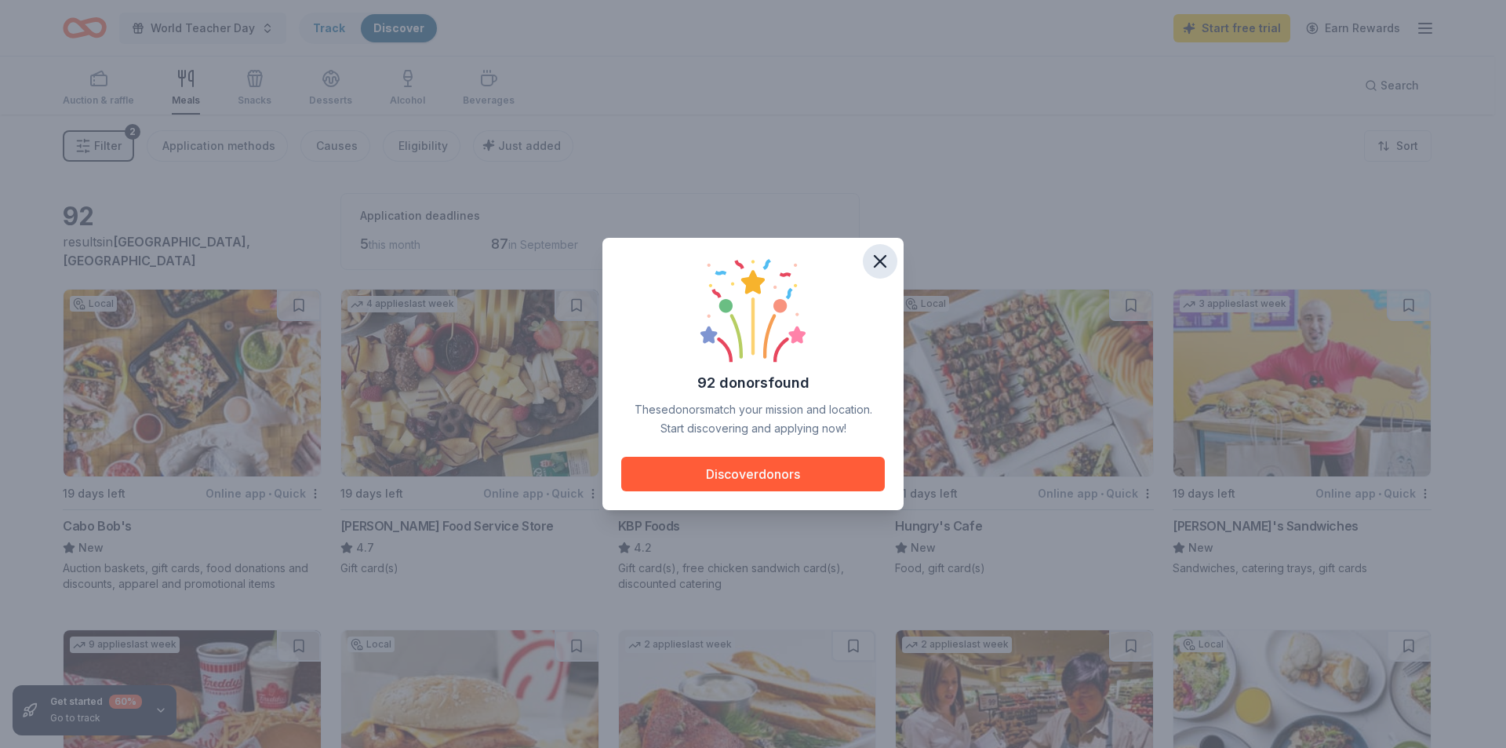
click at [884, 257] on icon "button" at bounding box center [880, 261] width 11 height 11
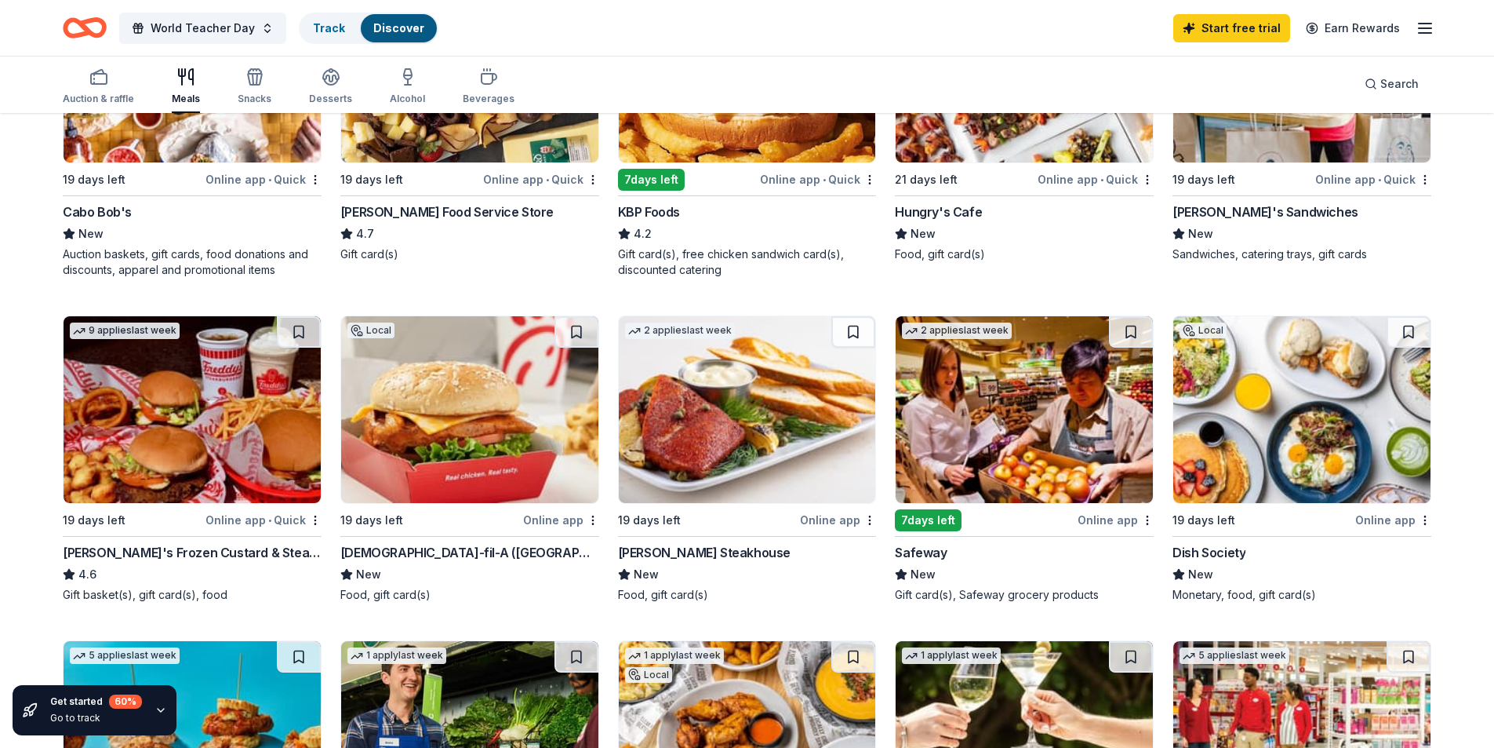
scroll to position [392, 0]
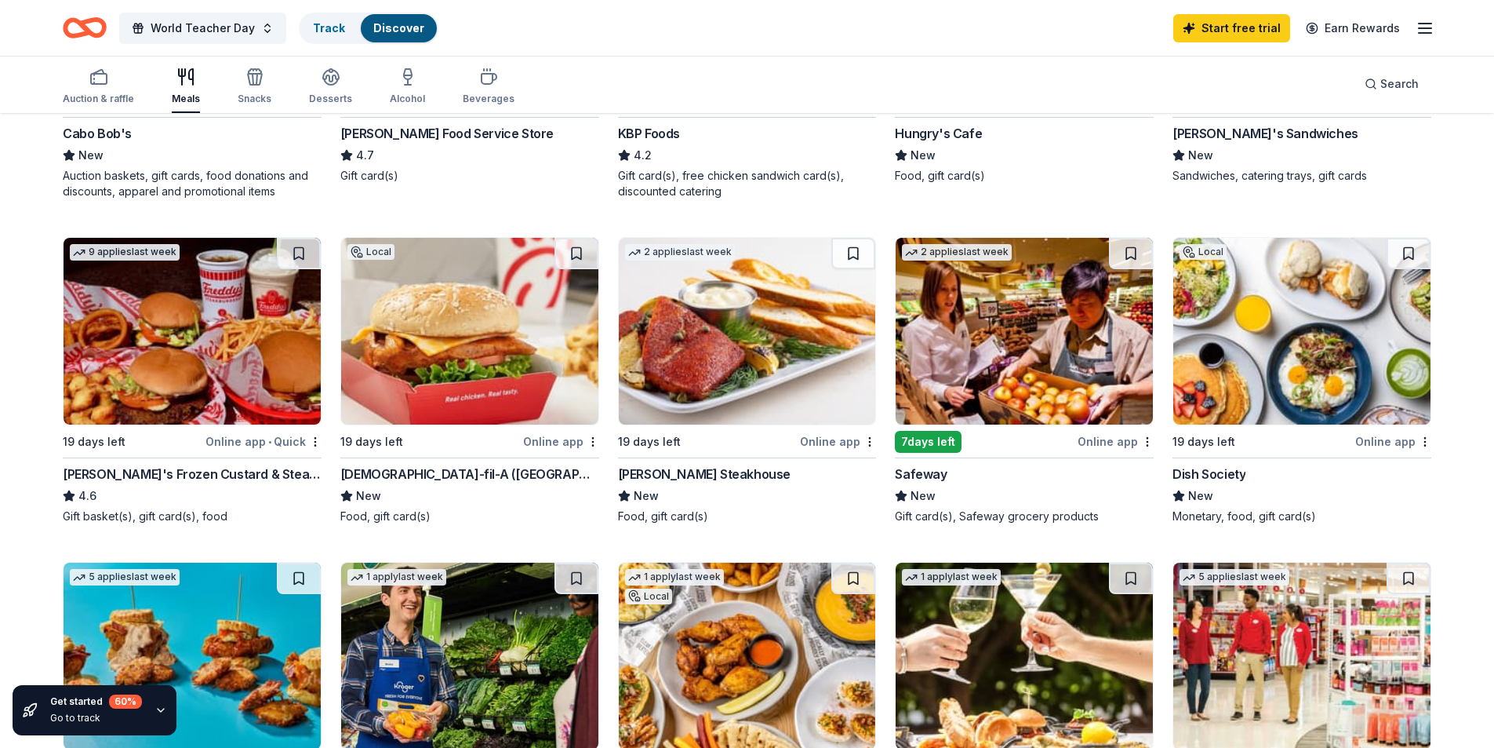
click at [183, 479] on div "[PERSON_NAME]'s Frozen Custard & Steakburgers" at bounding box center [192, 473] width 259 height 19
click at [479, 392] on img at bounding box center [469, 331] width 257 height 187
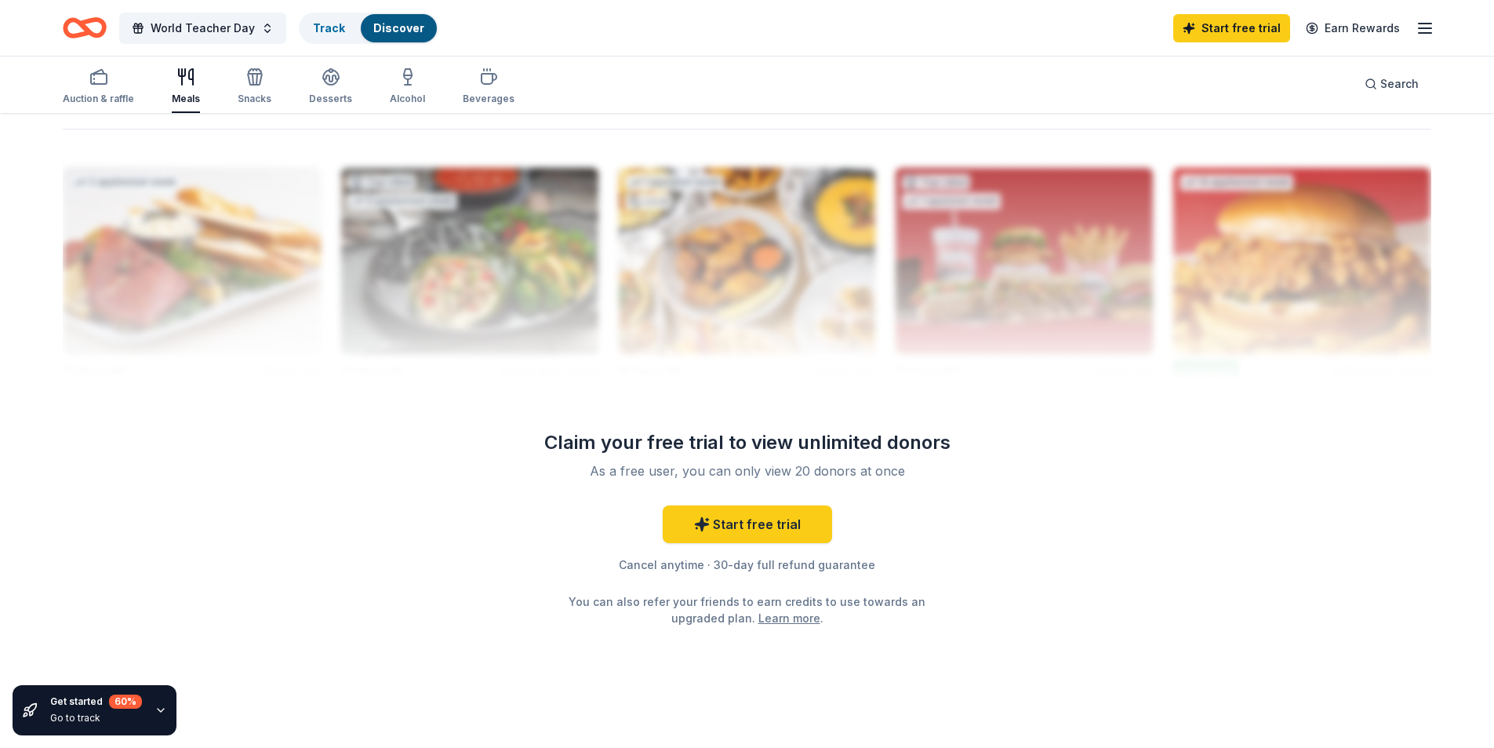
scroll to position [1501, 0]
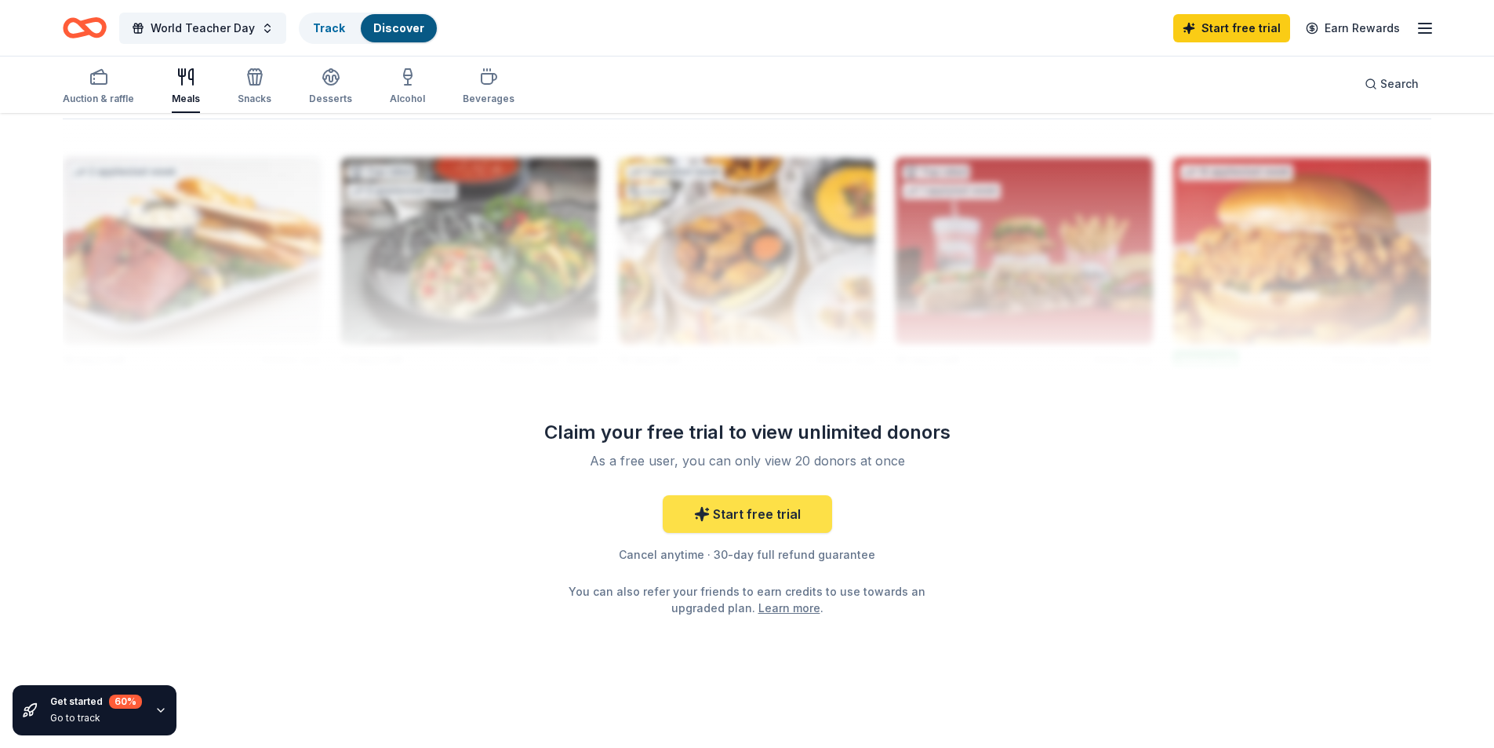
click at [741, 515] on link "Start free trial" at bounding box center [747, 514] width 169 height 38
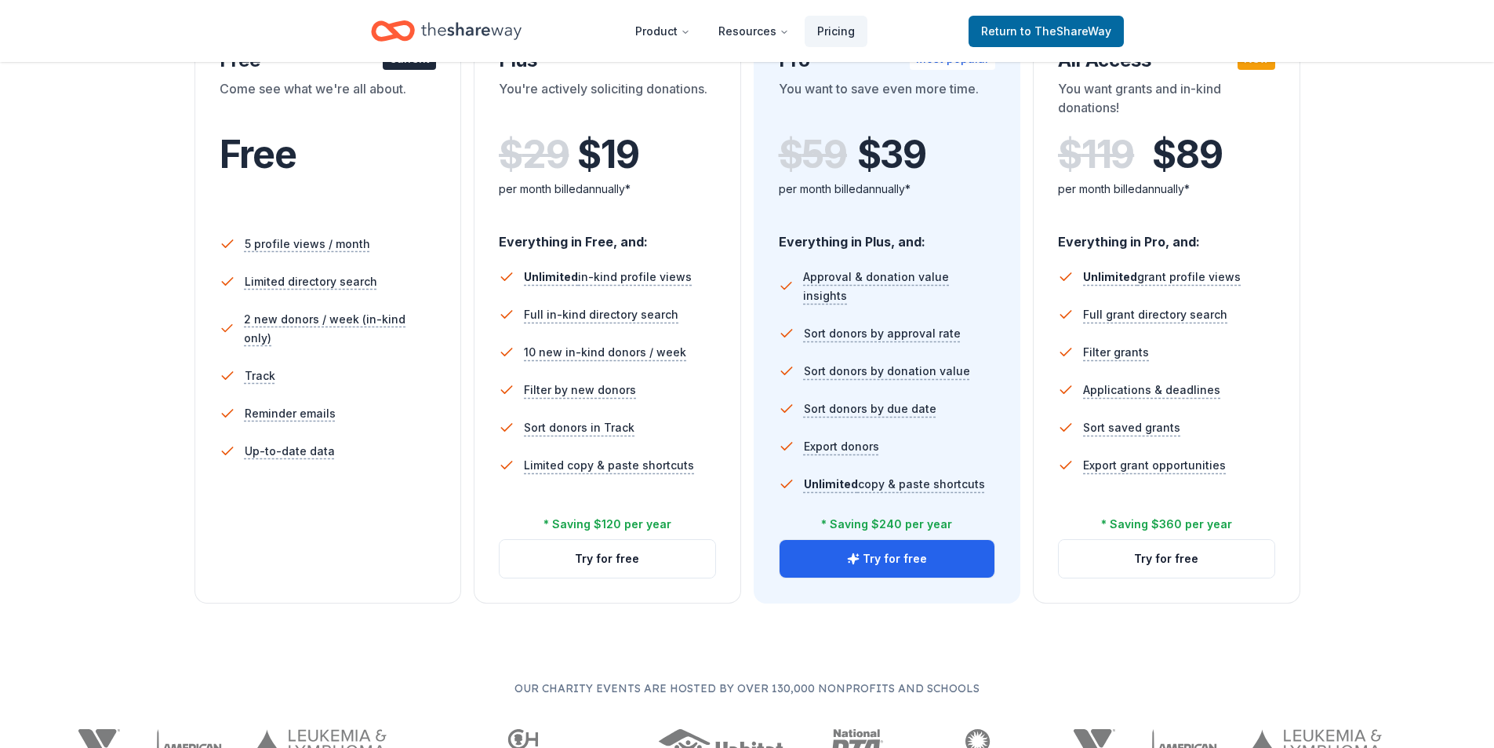
scroll to position [78, 0]
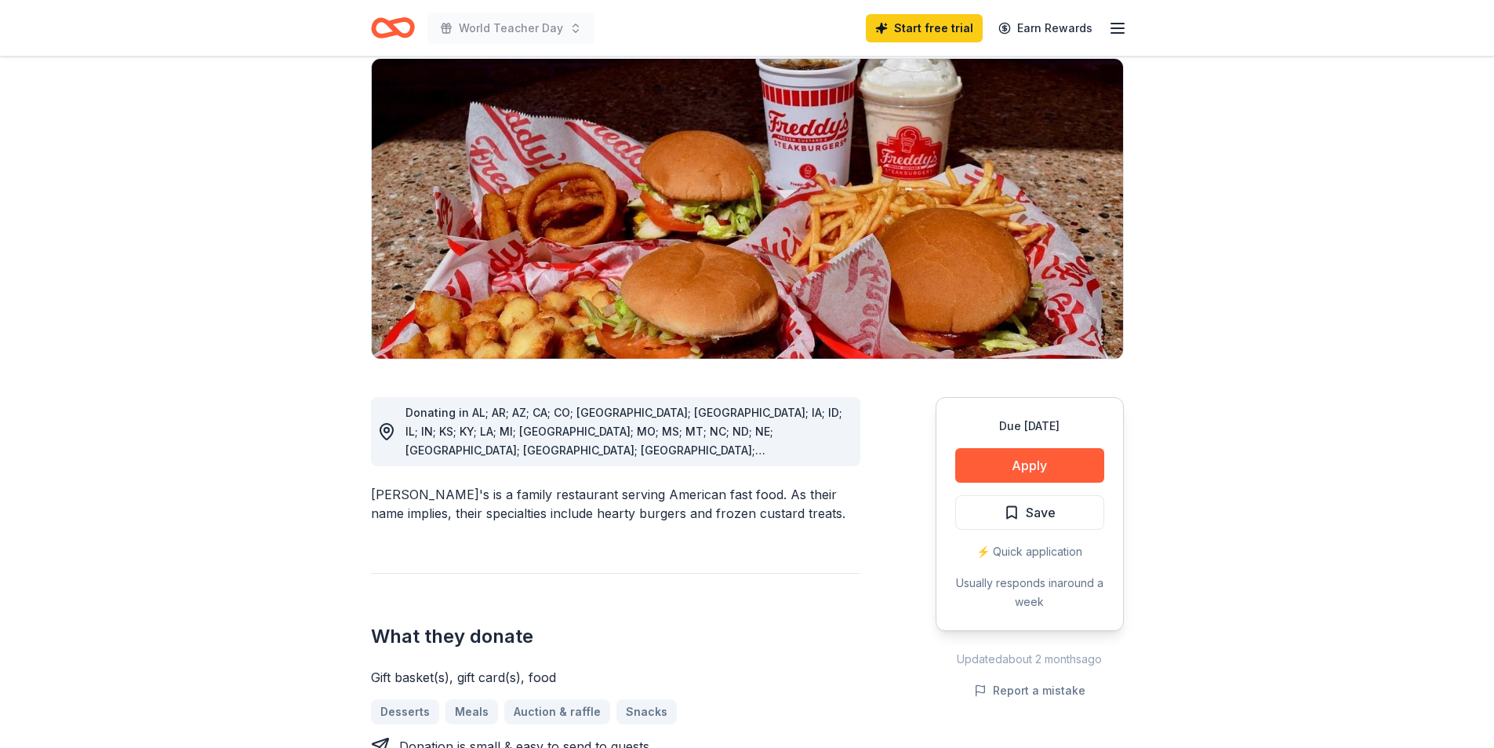
scroll to position [78, 0]
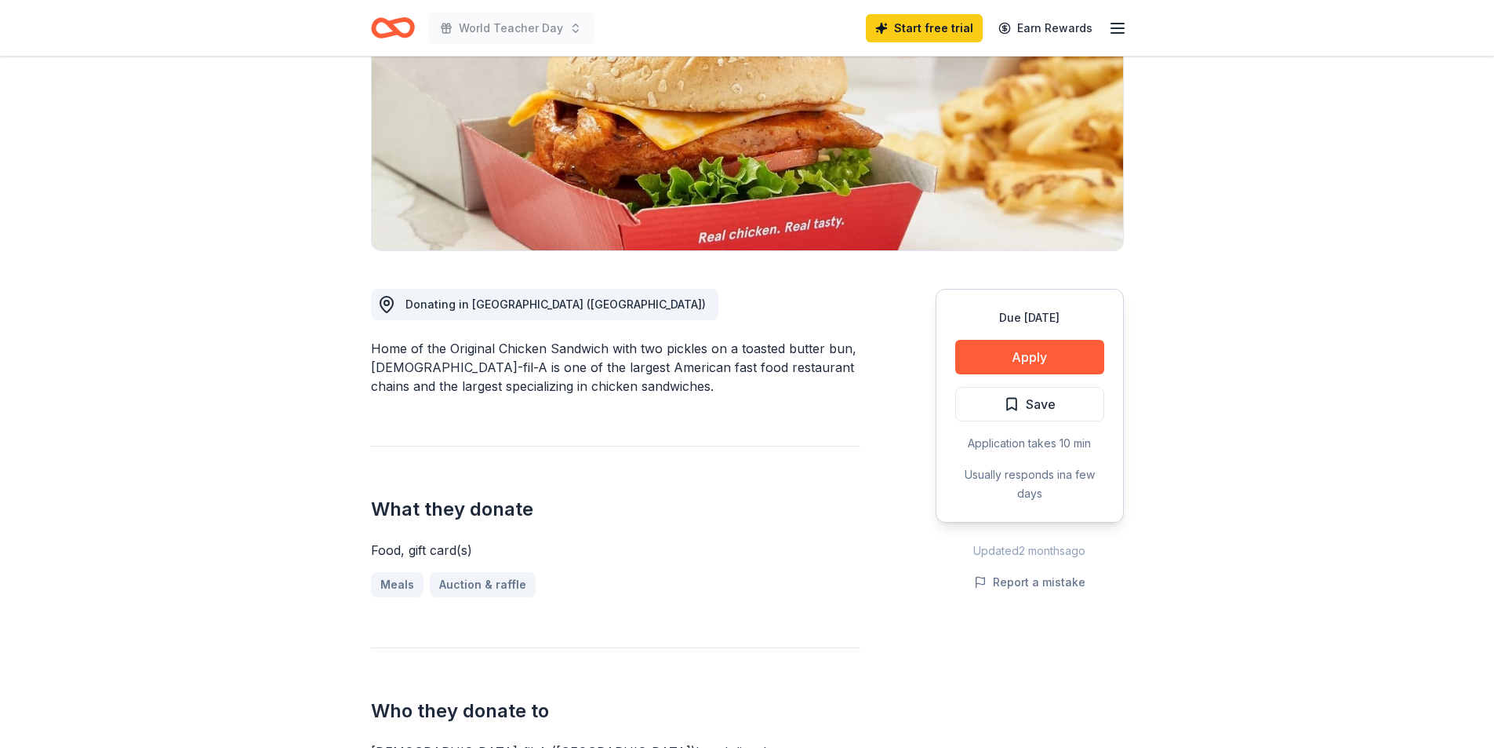
scroll to position [235, 0]
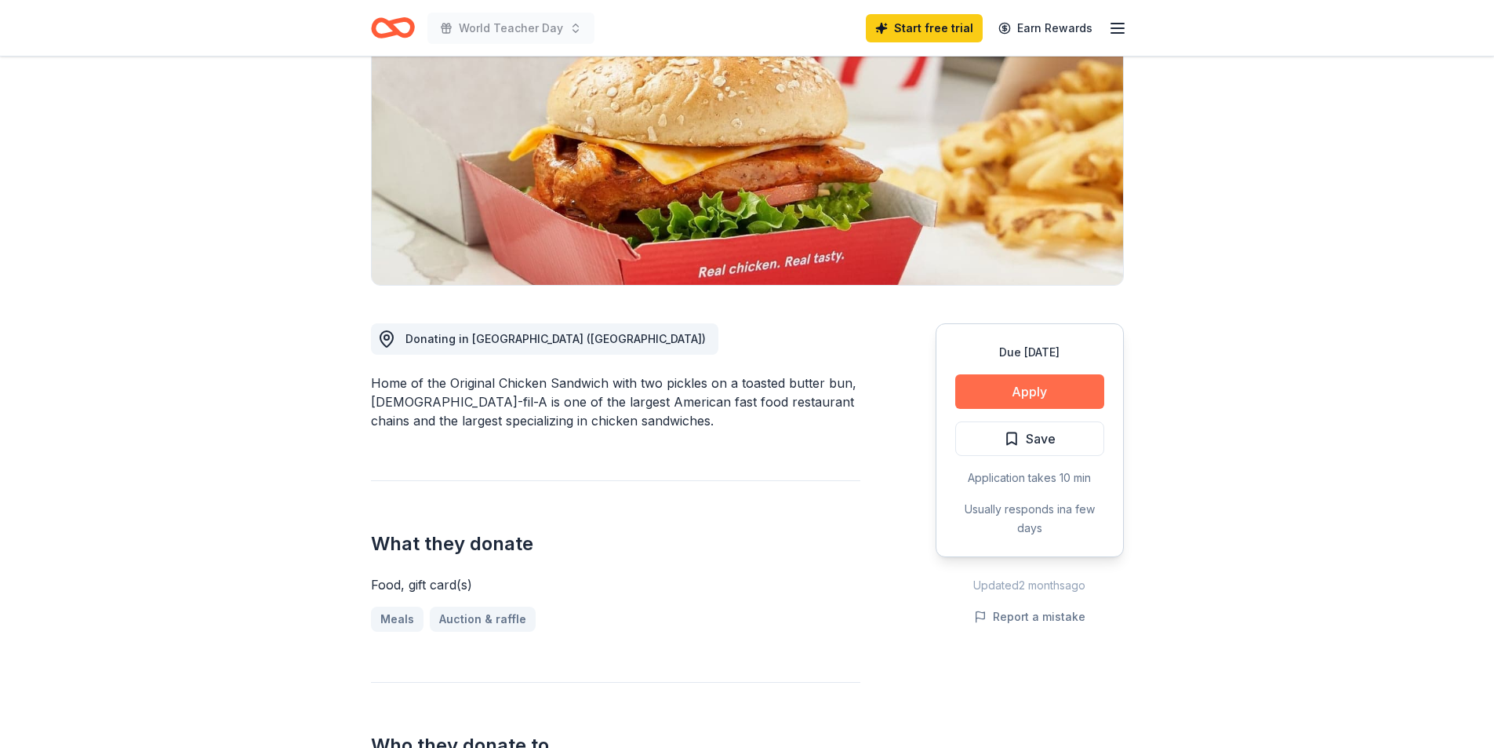
click at [1066, 374] on button "Apply" at bounding box center [1030, 391] width 149 height 35
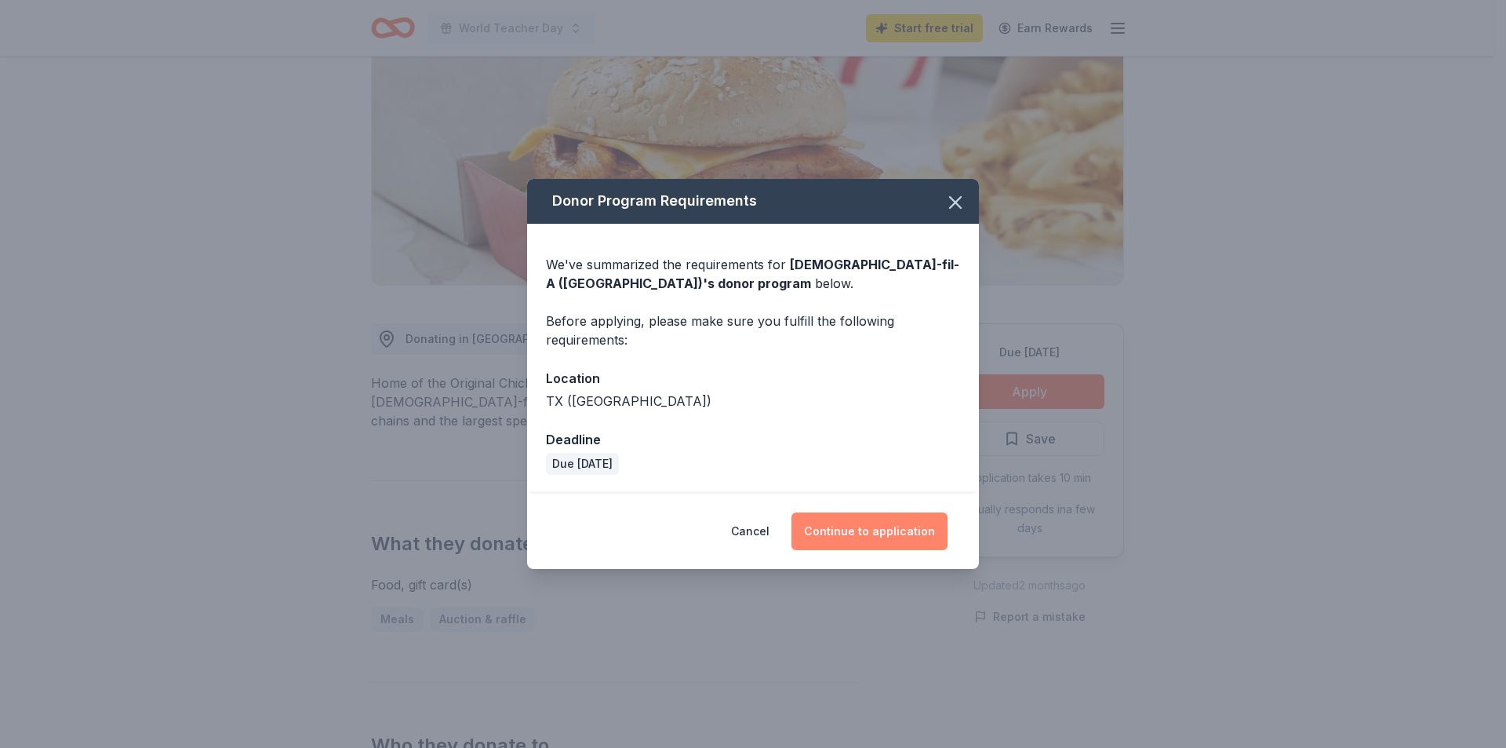
click at [850, 530] on button "Continue to application" at bounding box center [870, 531] width 156 height 38
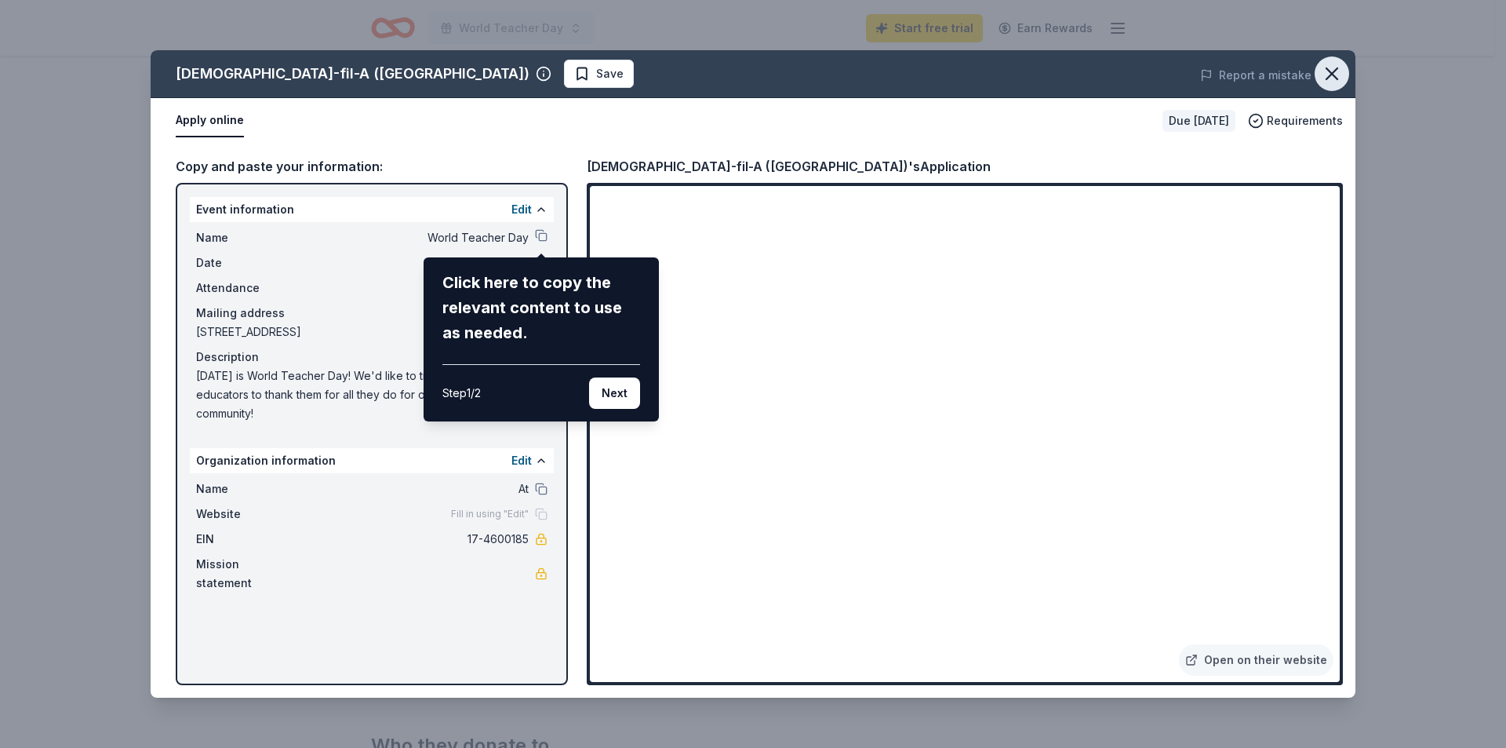
click at [1338, 75] on icon "button" at bounding box center [1332, 74] width 22 height 22
